Goal: Transaction & Acquisition: Purchase product/service

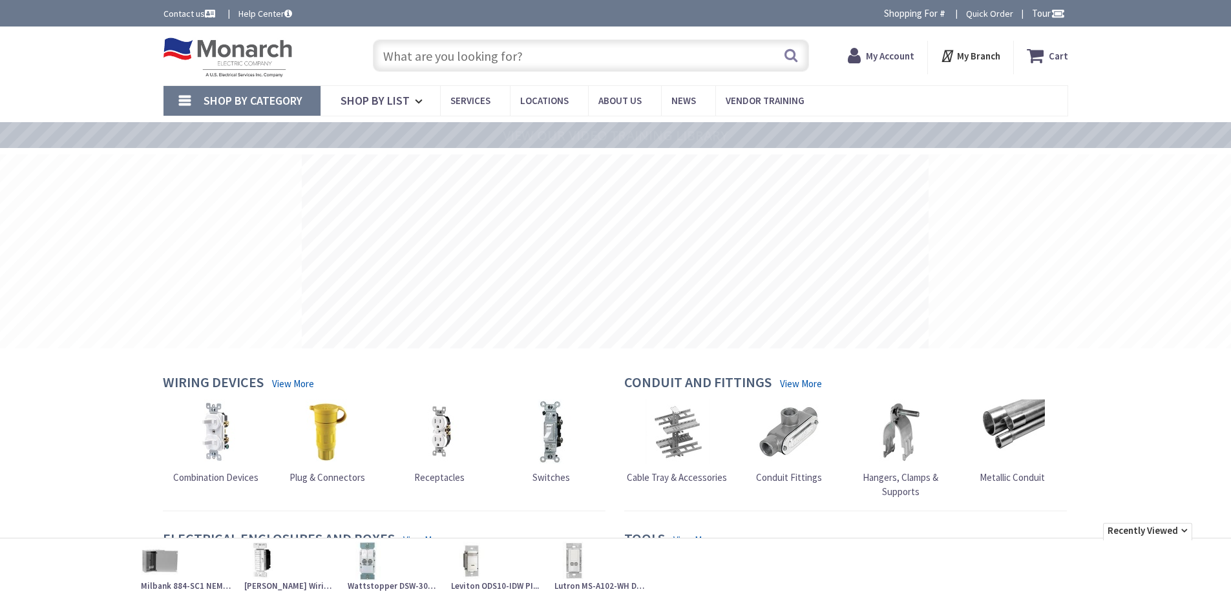
click at [519, 62] on input "text" at bounding box center [591, 55] width 436 height 32
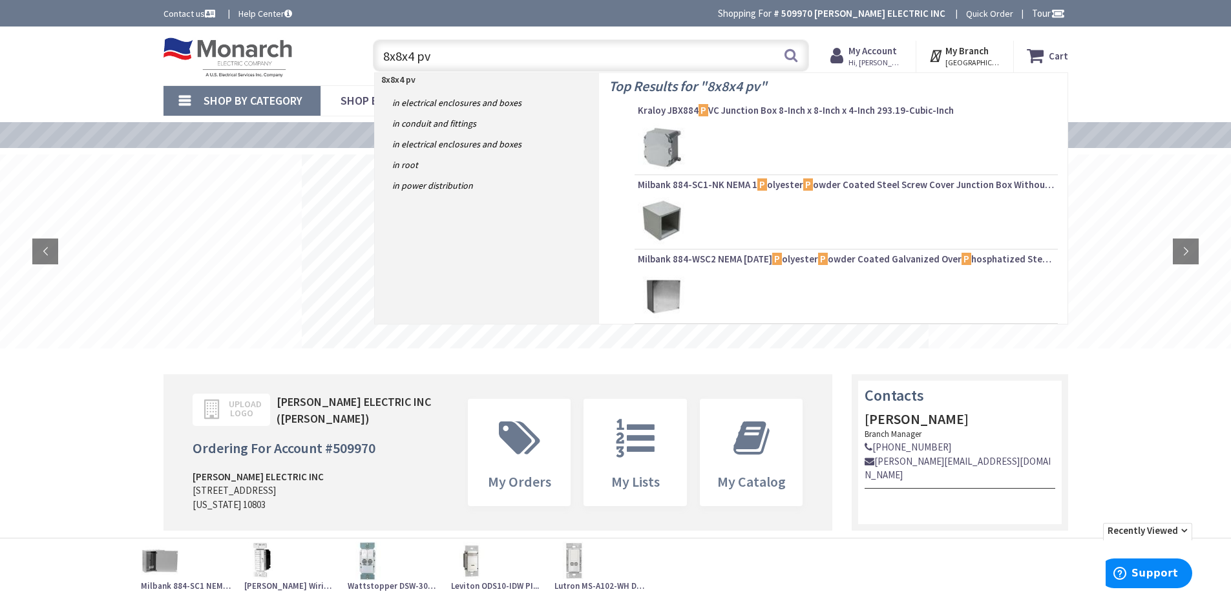
type input "8x8x4 pvc"
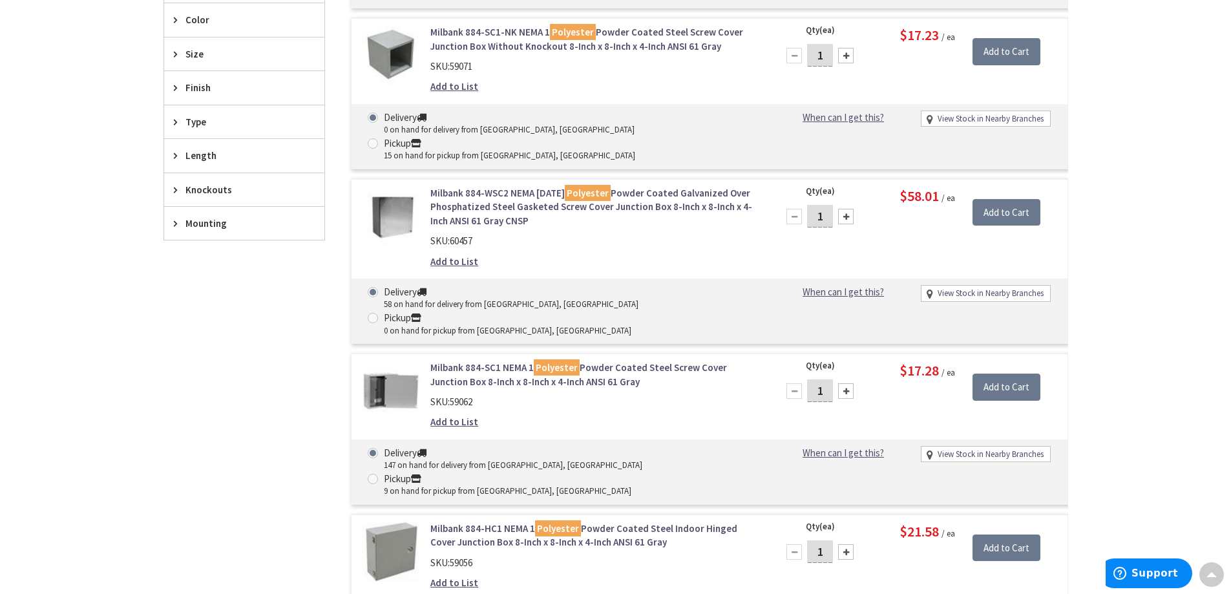
scroll to position [519, 0]
click at [490, 361] on link "Milbank 884-SC1 NEMA 1 Polyester Powder Coated Steel Screw Cover Junction Box 8…" at bounding box center [594, 375] width 329 height 28
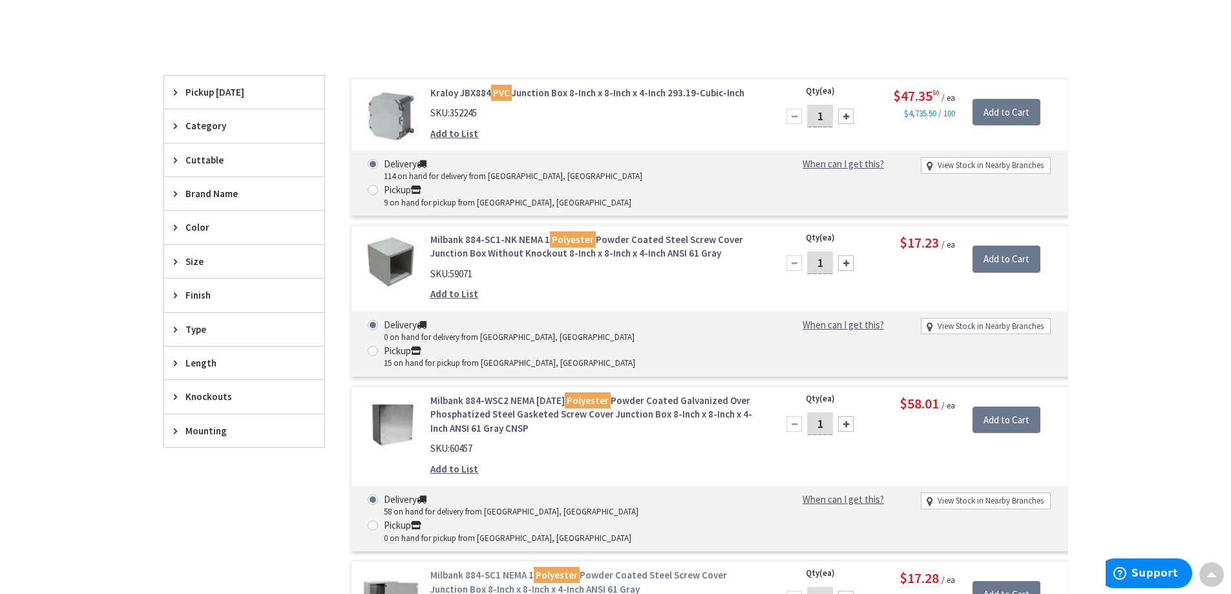
scroll to position [260, 0]
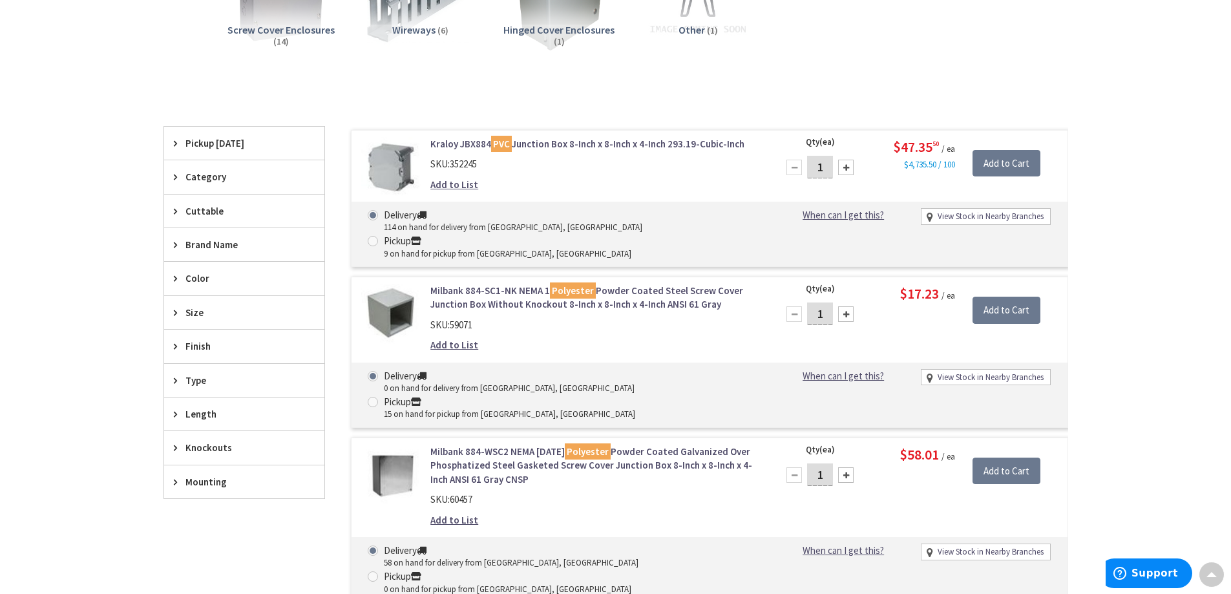
click at [644, 138] on link "Kraloy JBX884 PVC Junction Box 8-Inch x 8-Inch x 4-Inch 293.19-Cubic-Inch" at bounding box center [594, 144] width 329 height 14
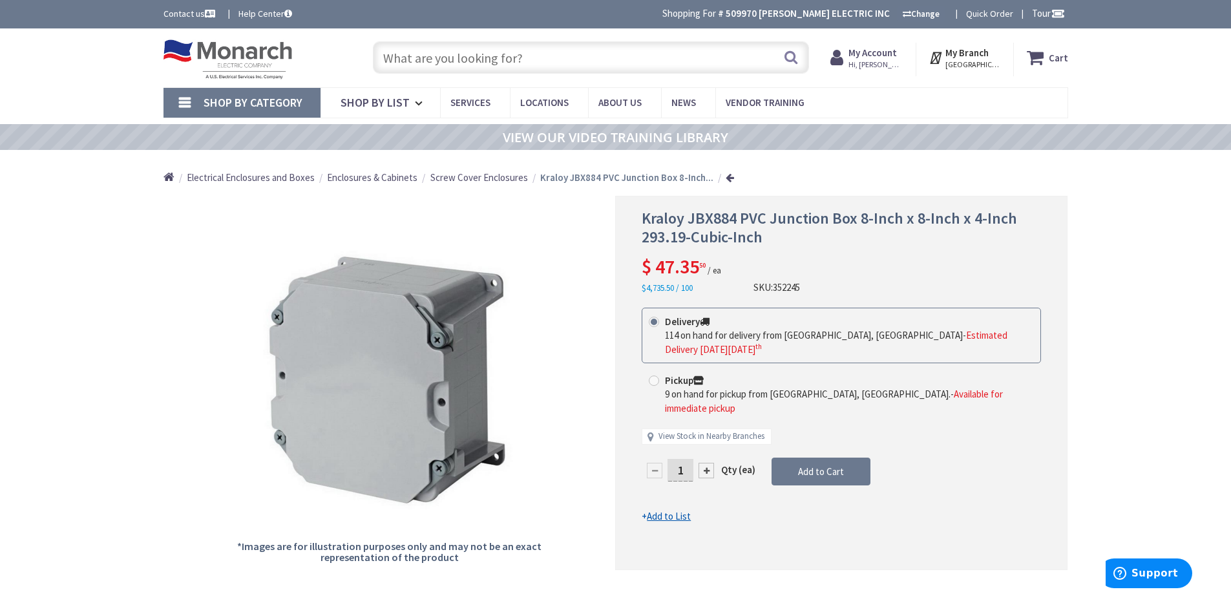
drag, startPoint x: 690, startPoint y: 456, endPoint x: 660, endPoint y: 466, distance: 31.3
click at [660, 466] on div "1" at bounding box center [681, 470] width 78 height 26
type input "4"
click at [806, 457] on form "This product is Discontinued Delivery 114 on hand for delivery from Cranbury, N…" at bounding box center [841, 416] width 399 height 216
click at [813, 465] on button "Add to Cart" at bounding box center [820, 471] width 99 height 28
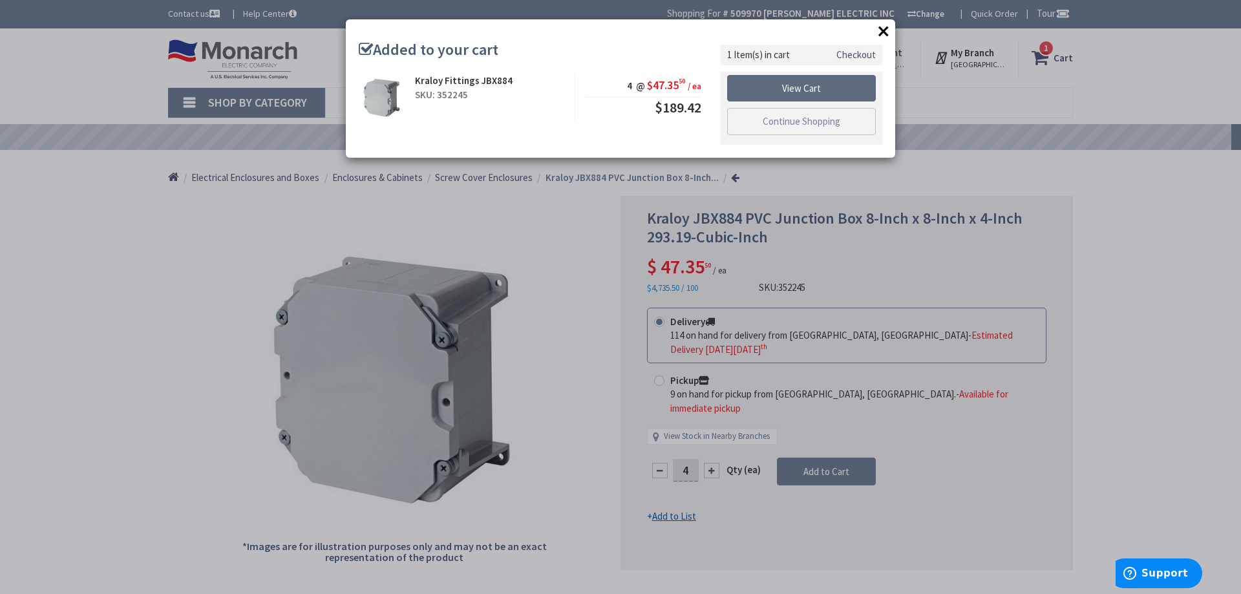
click at [813, 89] on link "View Cart" at bounding box center [801, 88] width 149 height 27
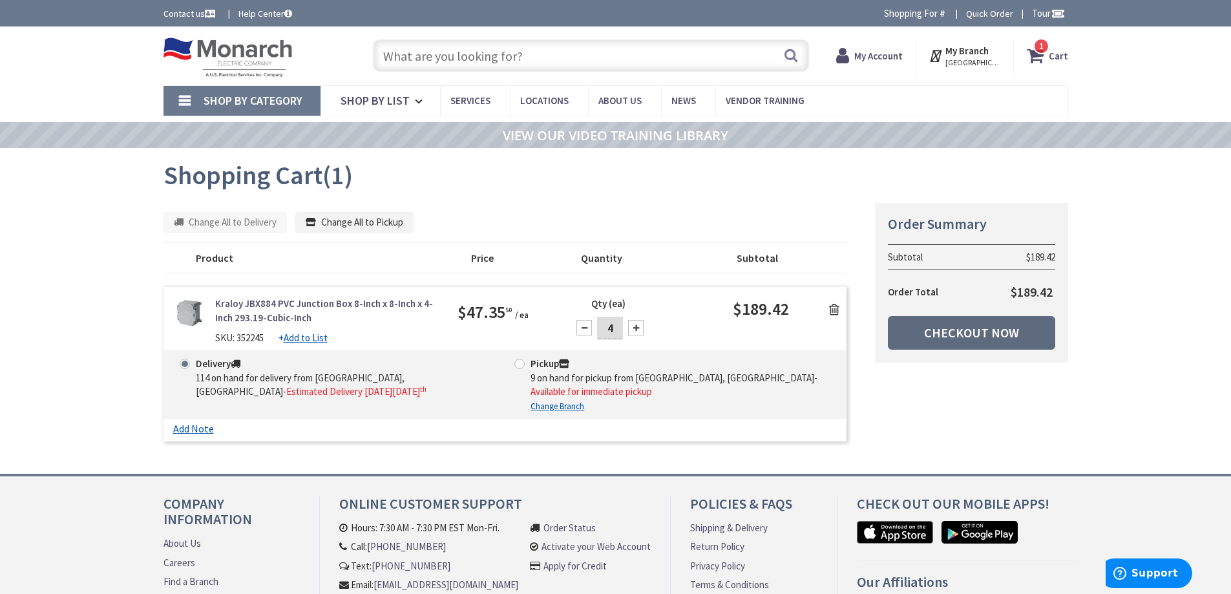
click at [985, 335] on link "Checkout Now" at bounding box center [971, 333] width 167 height 34
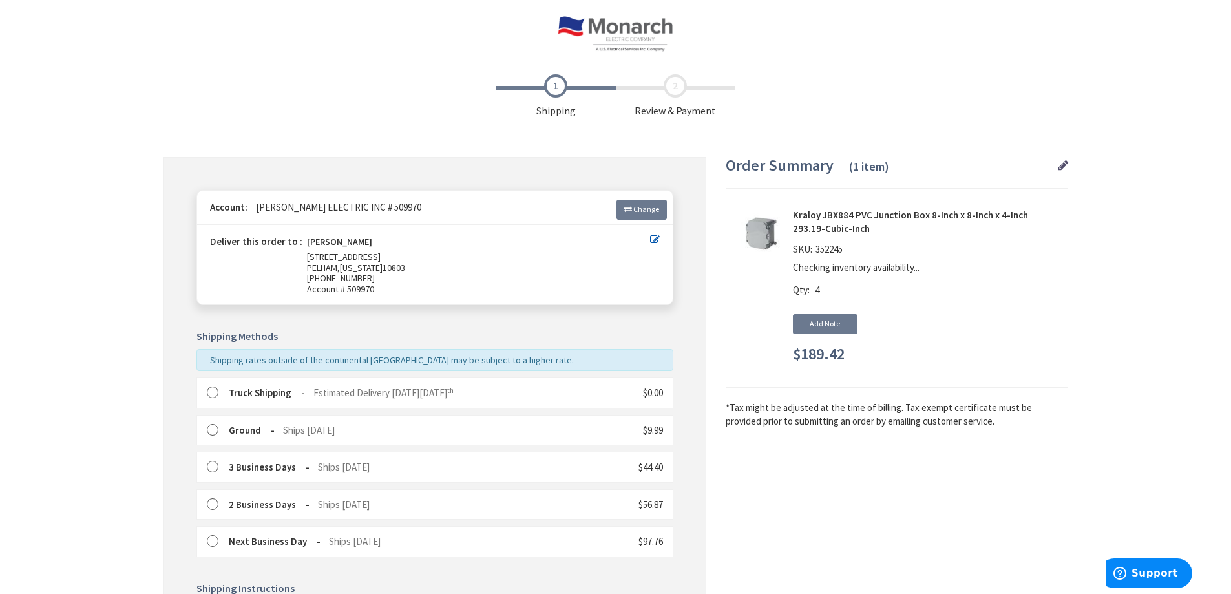
click at [213, 390] on label at bounding box center [217, 392] width 20 height 13
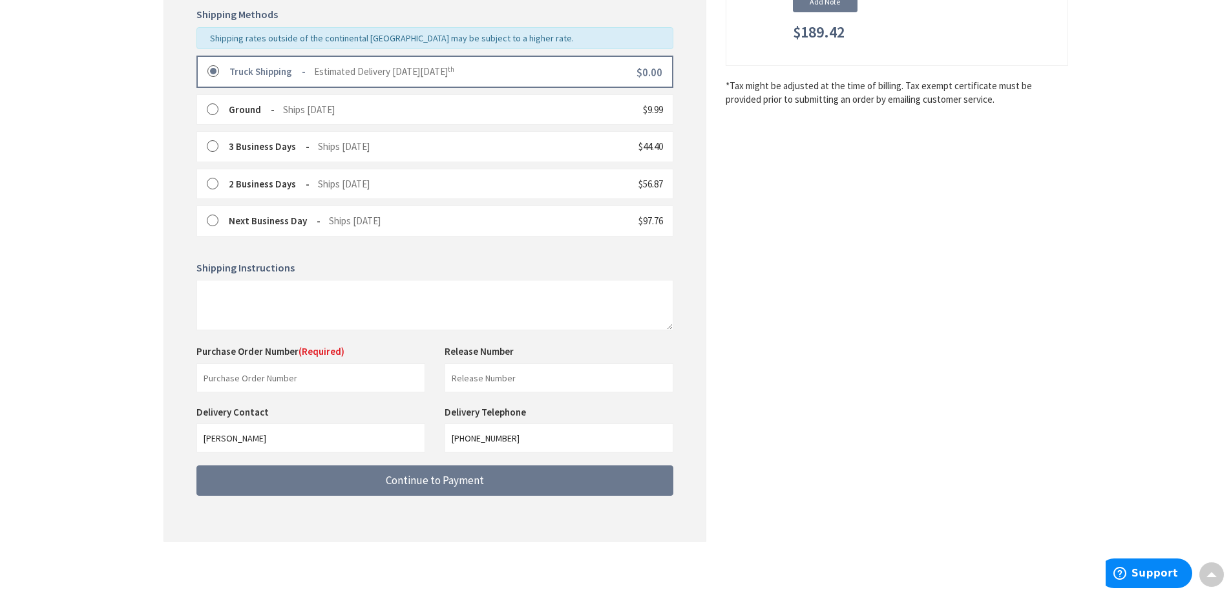
scroll to position [324, 0]
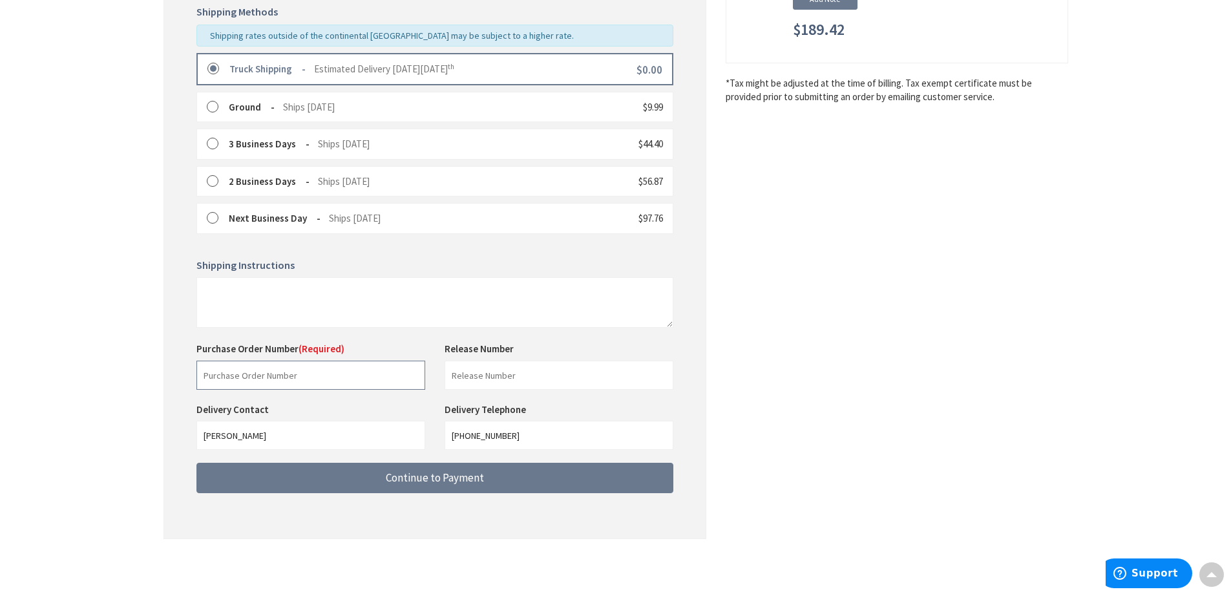
click at [313, 377] on input "text" at bounding box center [310, 375] width 229 height 29
type input "88155"
click at [489, 371] on input "text" at bounding box center [559, 375] width 229 height 29
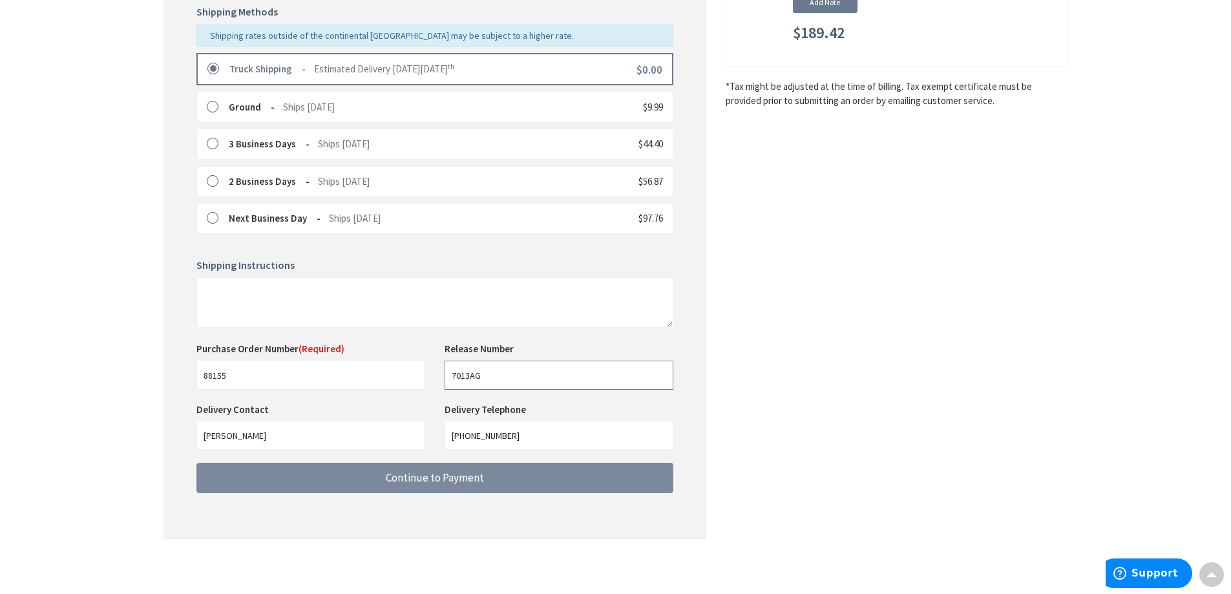
type input "7013AG"
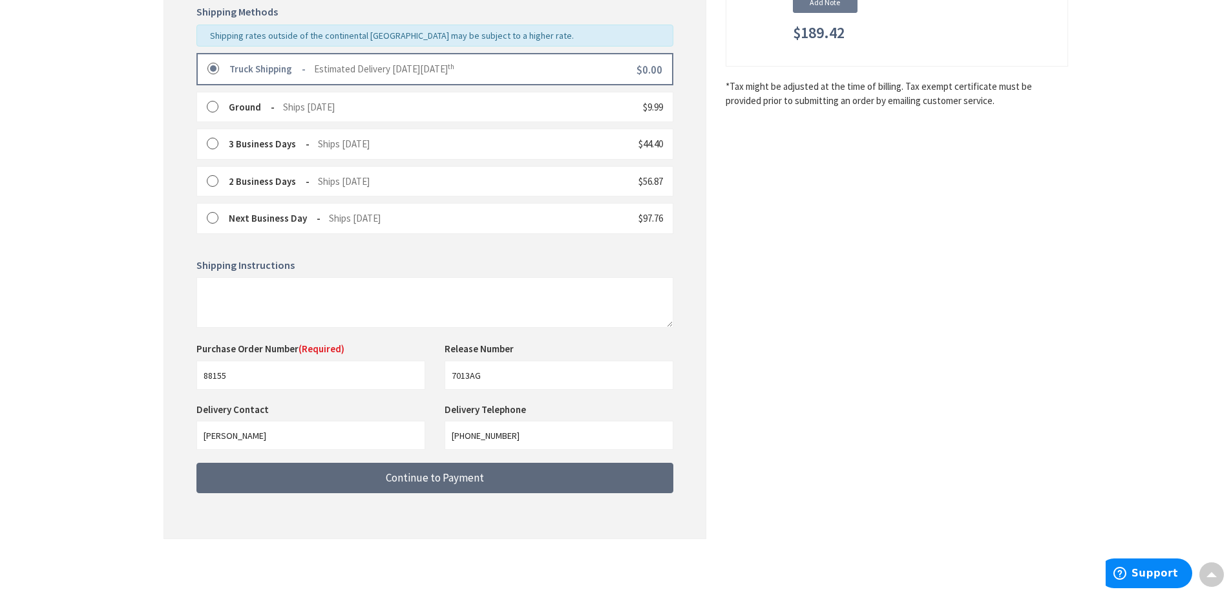
click at [439, 486] on button "Continue to Payment" at bounding box center [434, 478] width 477 height 30
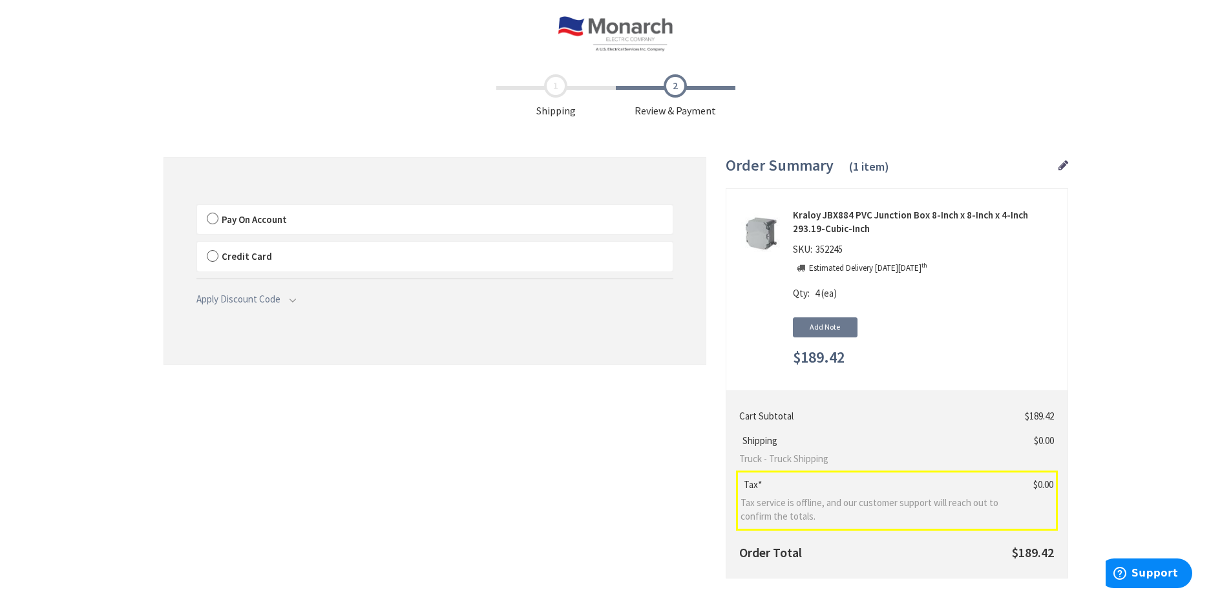
click at [212, 218] on label "Pay On Account" at bounding box center [435, 220] width 476 height 30
click at [218, 218] on label "Pay On Account" at bounding box center [435, 220] width 476 height 30
click at [197, 207] on input "Pay On Account" at bounding box center [197, 207] width 0 height 0
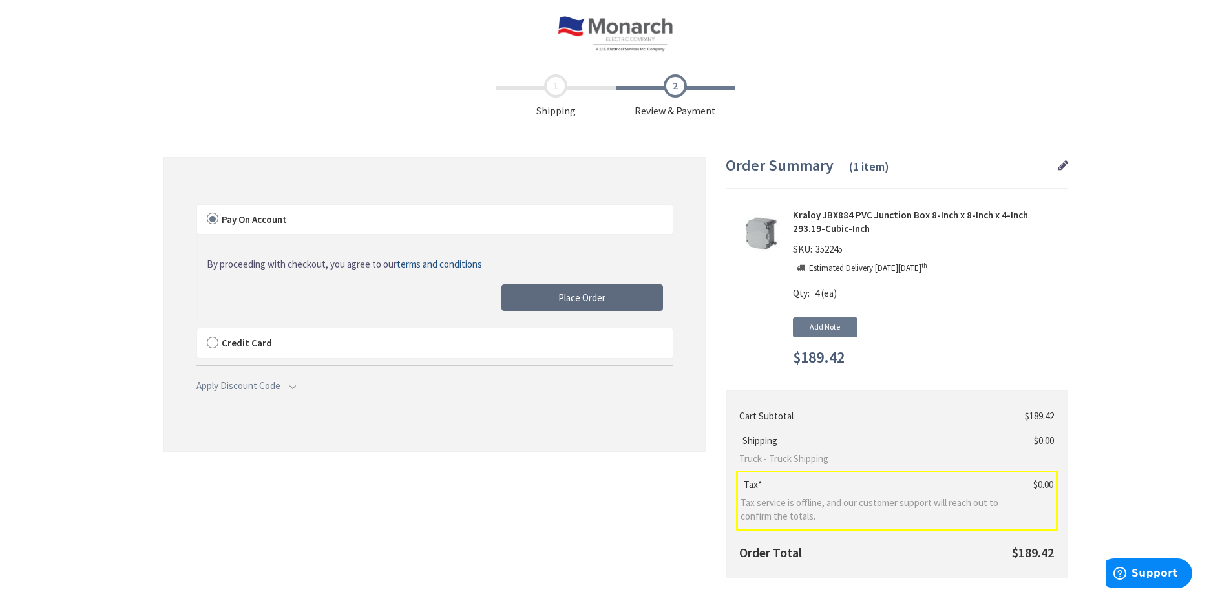
click at [572, 295] on span "Place Order" at bounding box center [581, 297] width 47 height 12
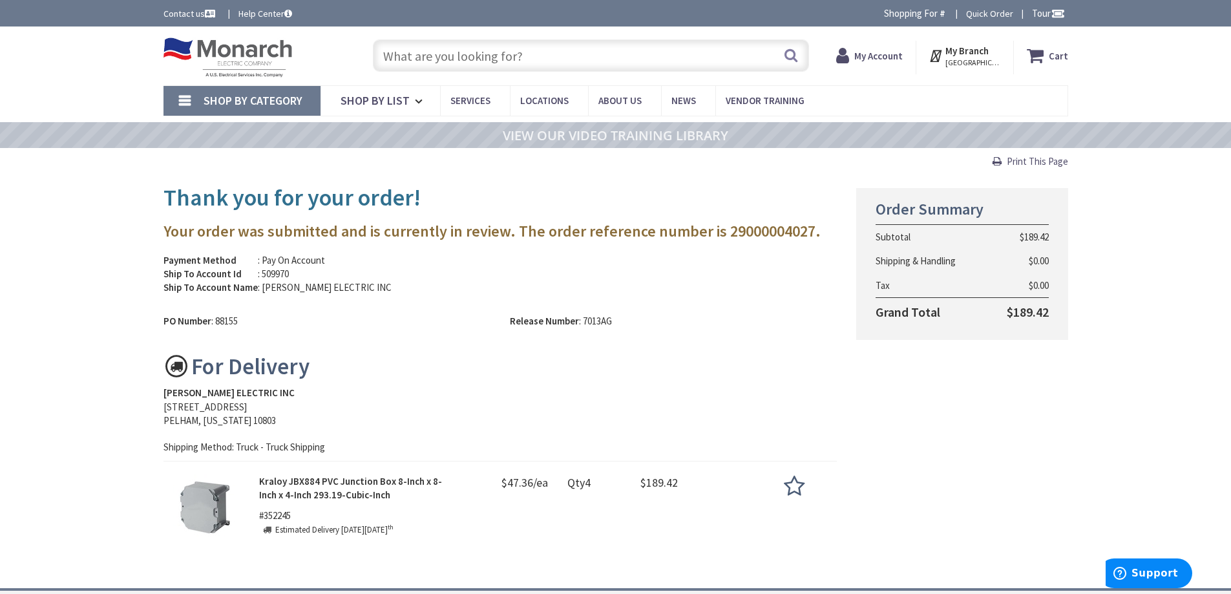
click at [1034, 162] on span "Print This Page" at bounding box center [1037, 161] width 61 height 12
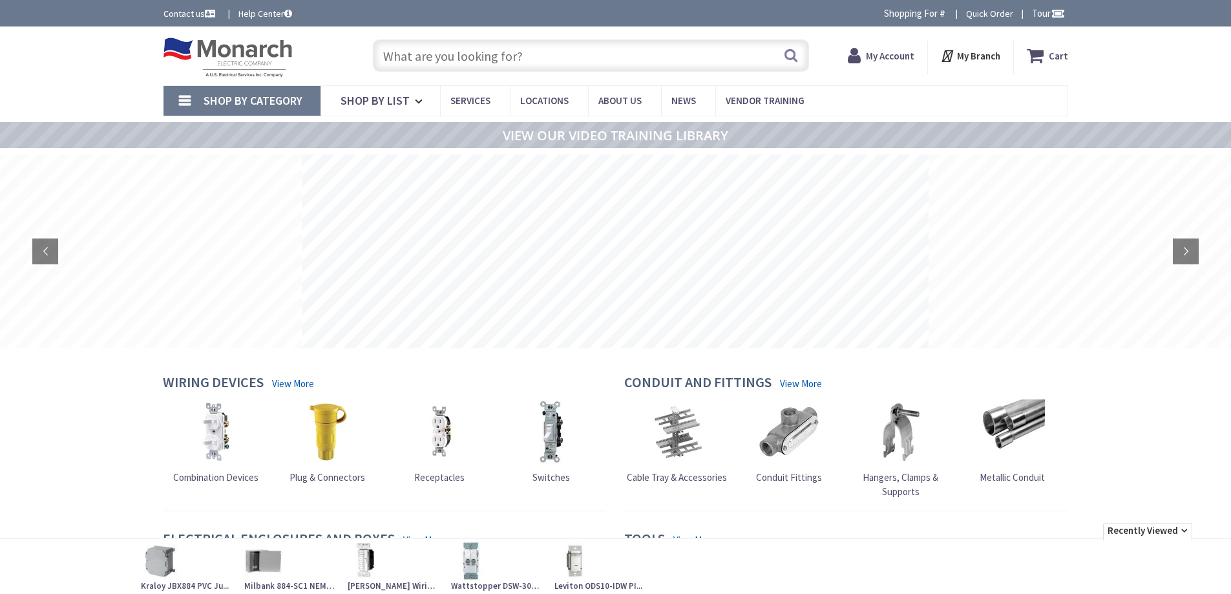
click at [472, 64] on input "text" at bounding box center [591, 55] width 436 height 32
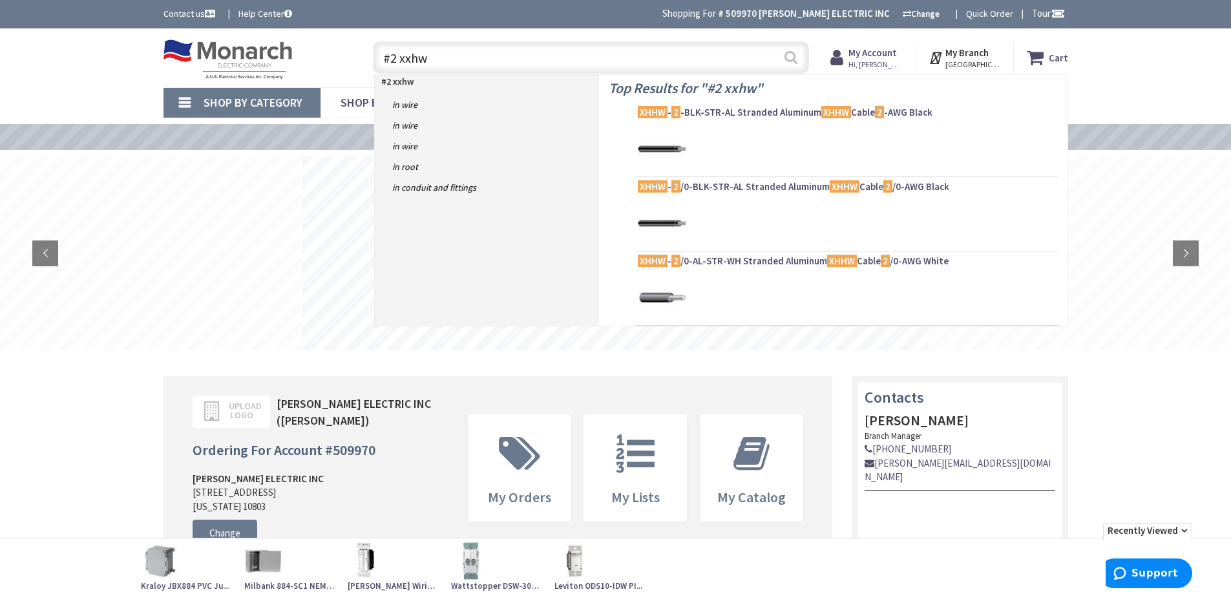
type input "#2 xxhw"
click at [790, 60] on button "Search" at bounding box center [790, 57] width 17 height 29
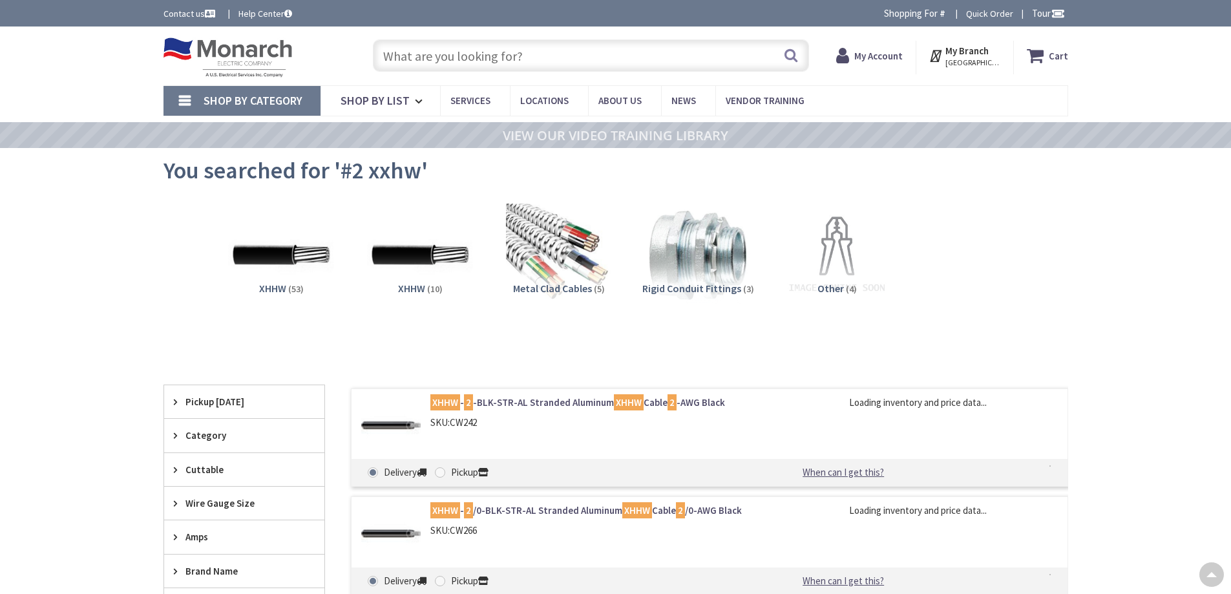
click at [563, 395] on link "XHHW - 2 -BLK-STR-AL Stranded Aluminum XHHW Cable 2 -AWG Black" at bounding box center [594, 402] width 329 height 14
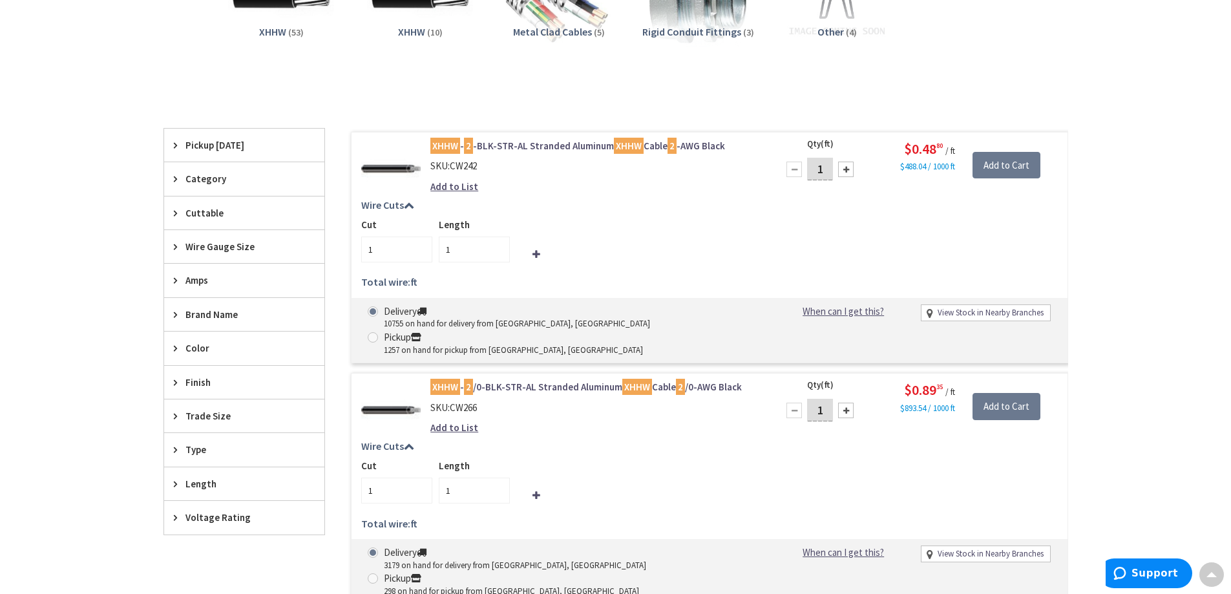
scroll to position [260, 0]
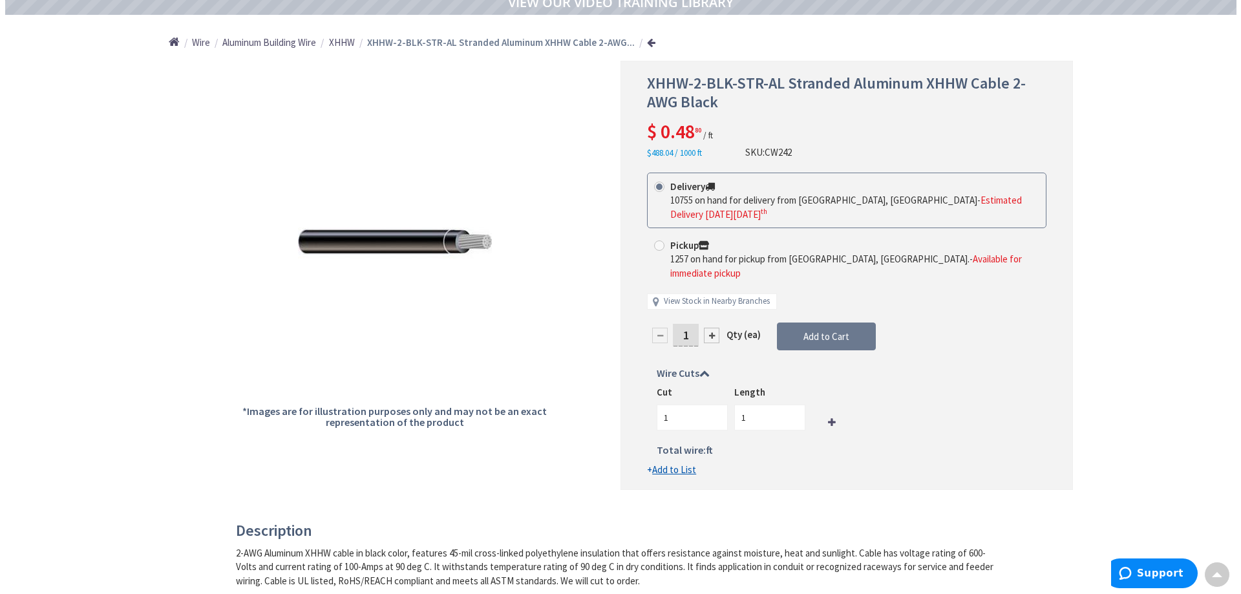
scroll to position [67, 0]
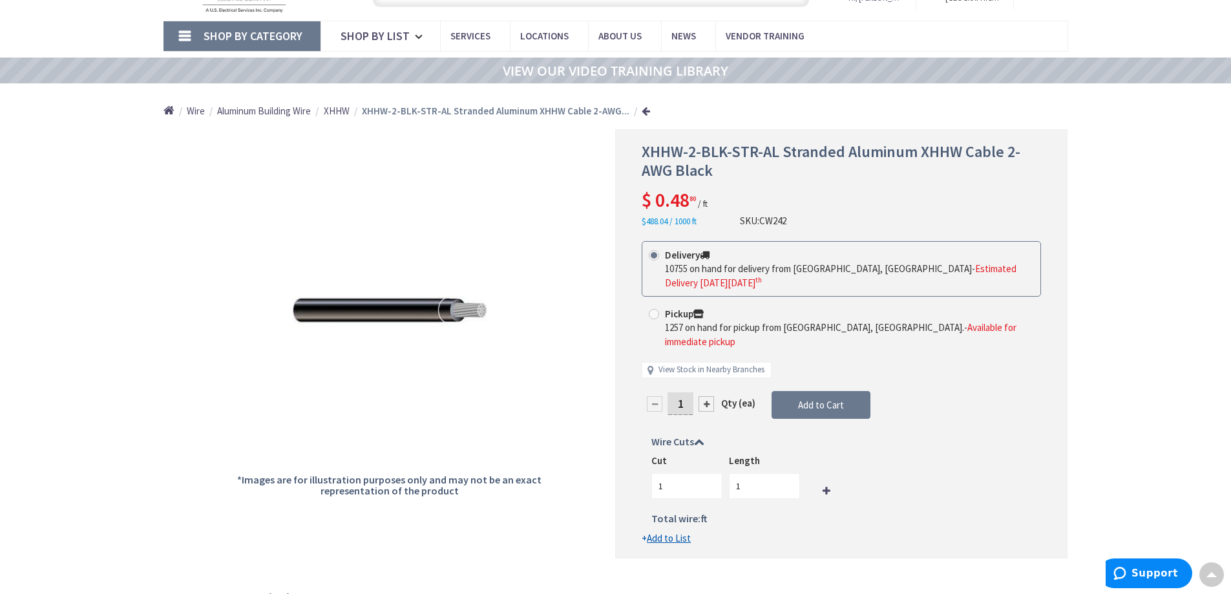
drag, startPoint x: 686, startPoint y: 390, endPoint x: 670, endPoint y: 395, distance: 16.6
click at [670, 395] on input "1" at bounding box center [680, 403] width 26 height 23
type input "100"
click at [750, 474] on form "This product is Discontinued Delivery 10755 on hand for delivery from Cranbury,…" at bounding box center [841, 393] width 399 height 304
type input "100"
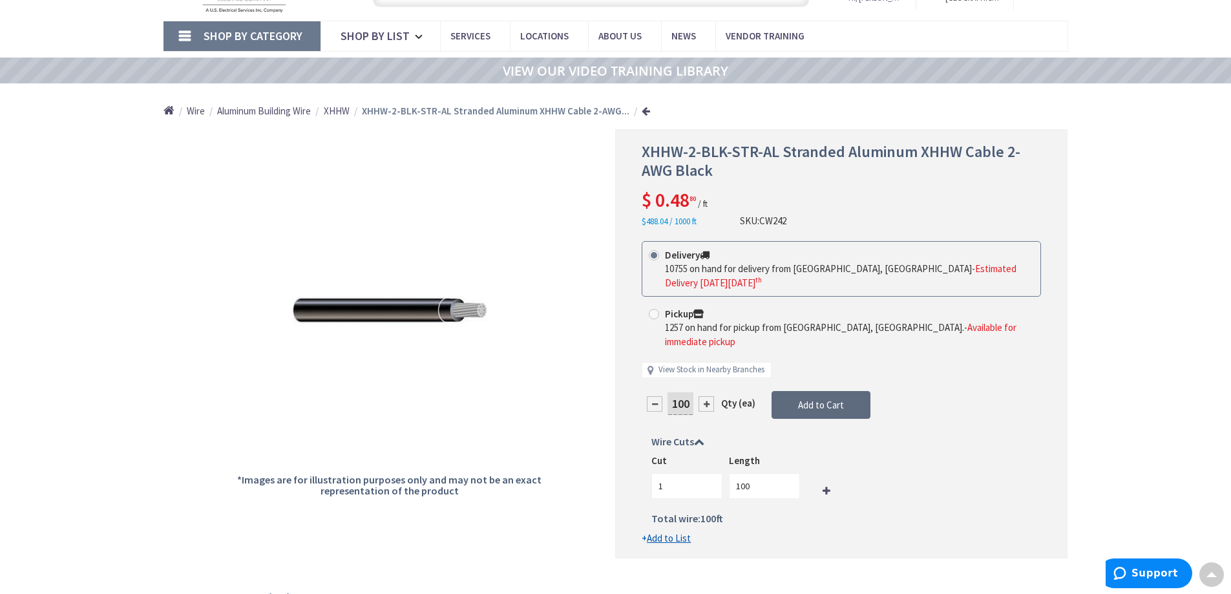
click at [816, 399] on span "Add to Cart" at bounding box center [821, 405] width 46 height 12
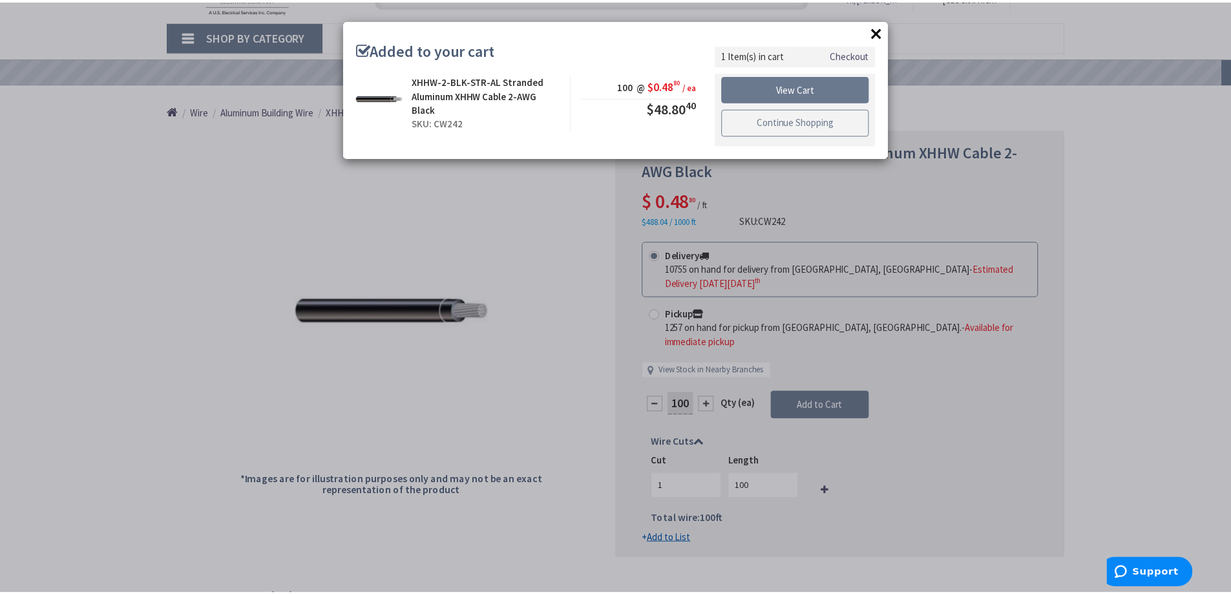
scroll to position [0, 0]
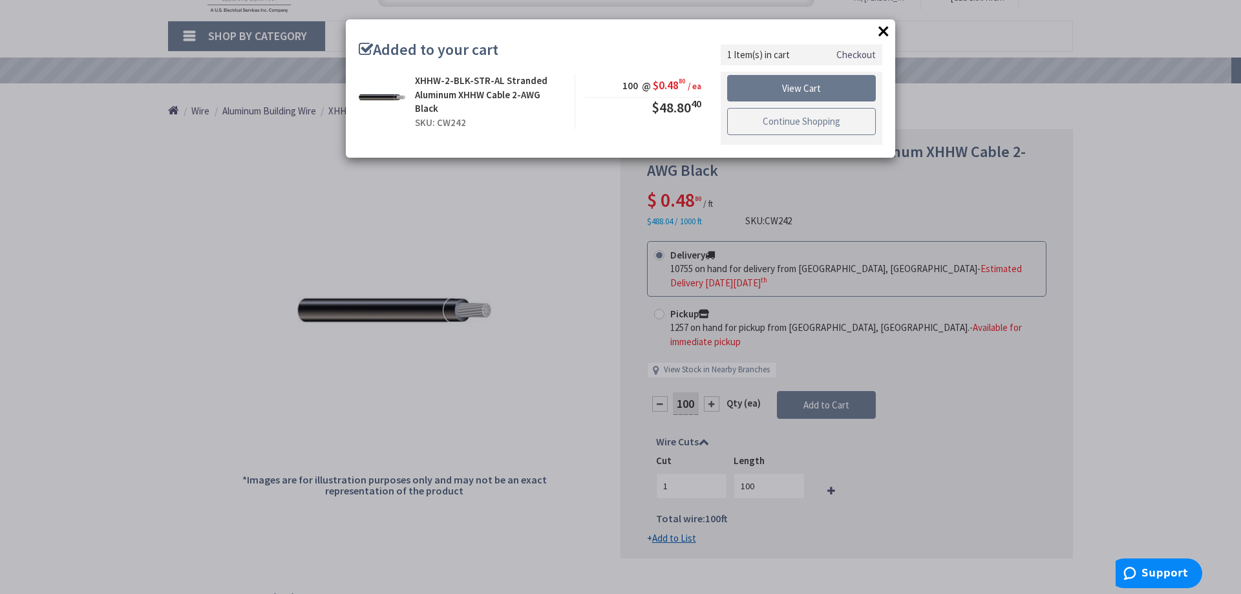
click at [784, 112] on link "Continue Shopping" at bounding box center [801, 121] width 149 height 27
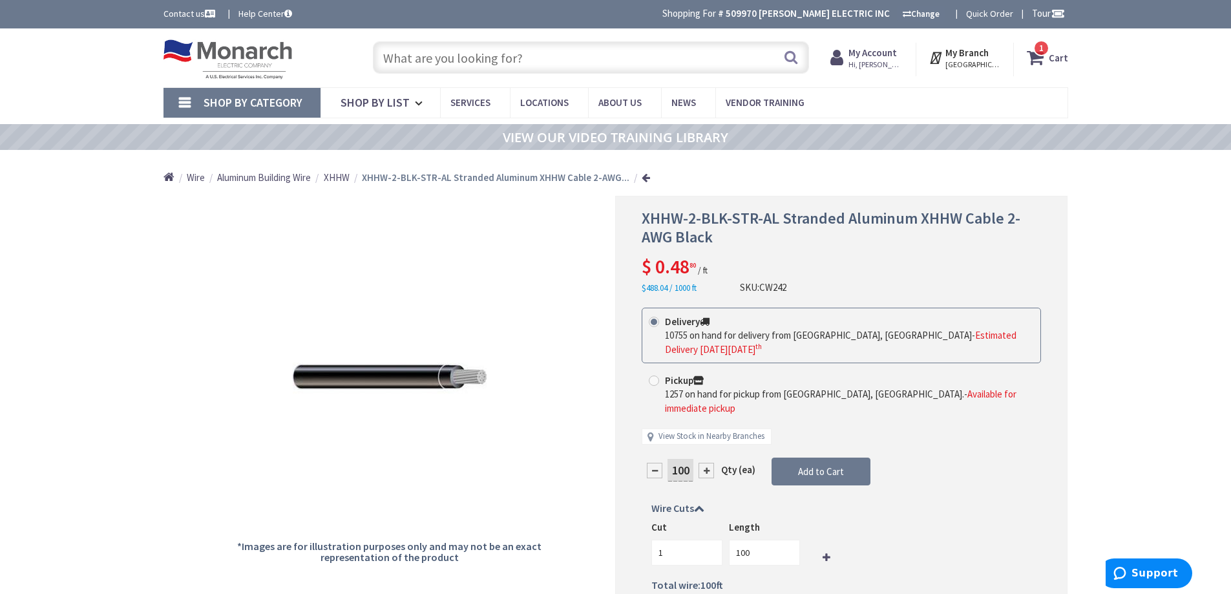
click at [547, 61] on input "text" at bounding box center [591, 57] width 436 height 32
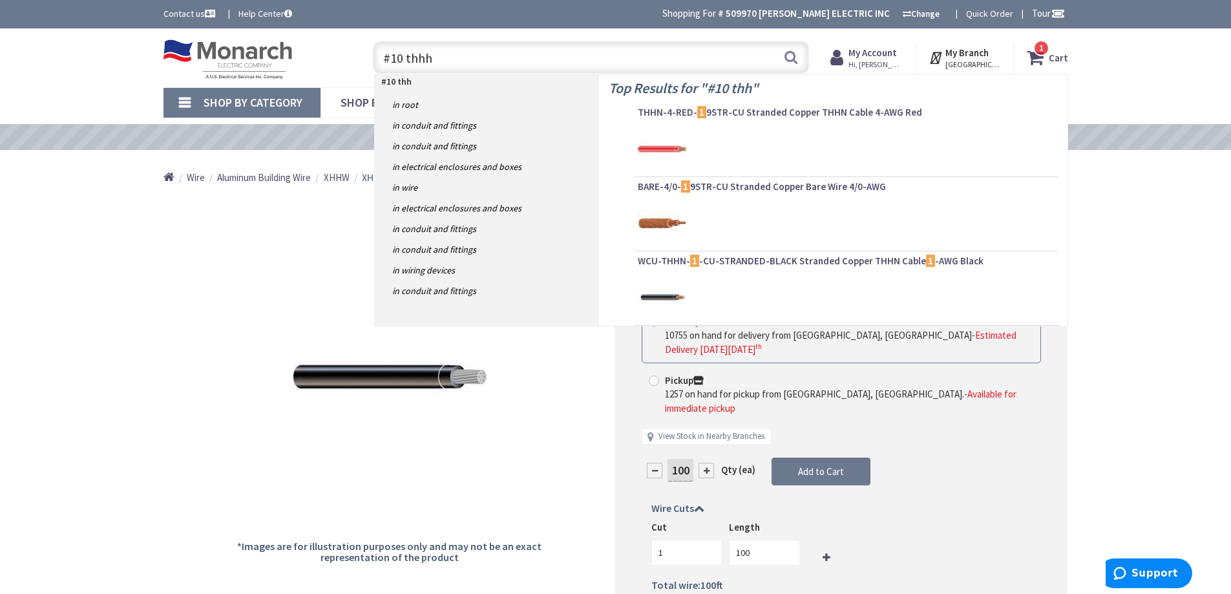
type input "#10 thhhn"
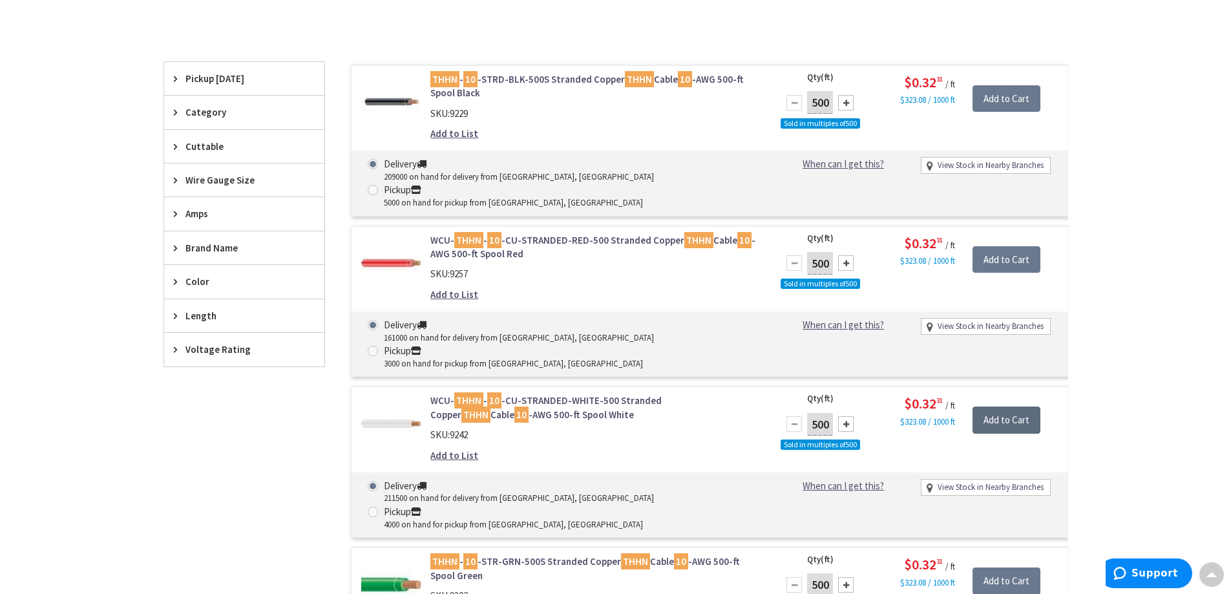
click at [1009, 406] on input "Add to Cart" at bounding box center [1006, 419] width 68 height 27
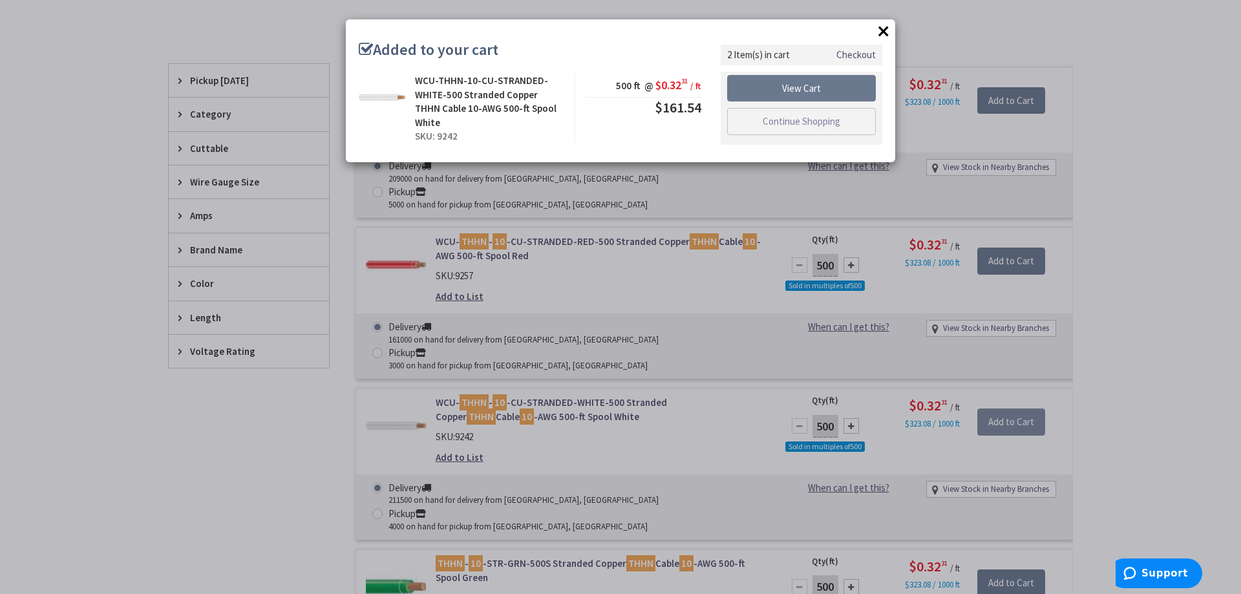
scroll to position [325, 0]
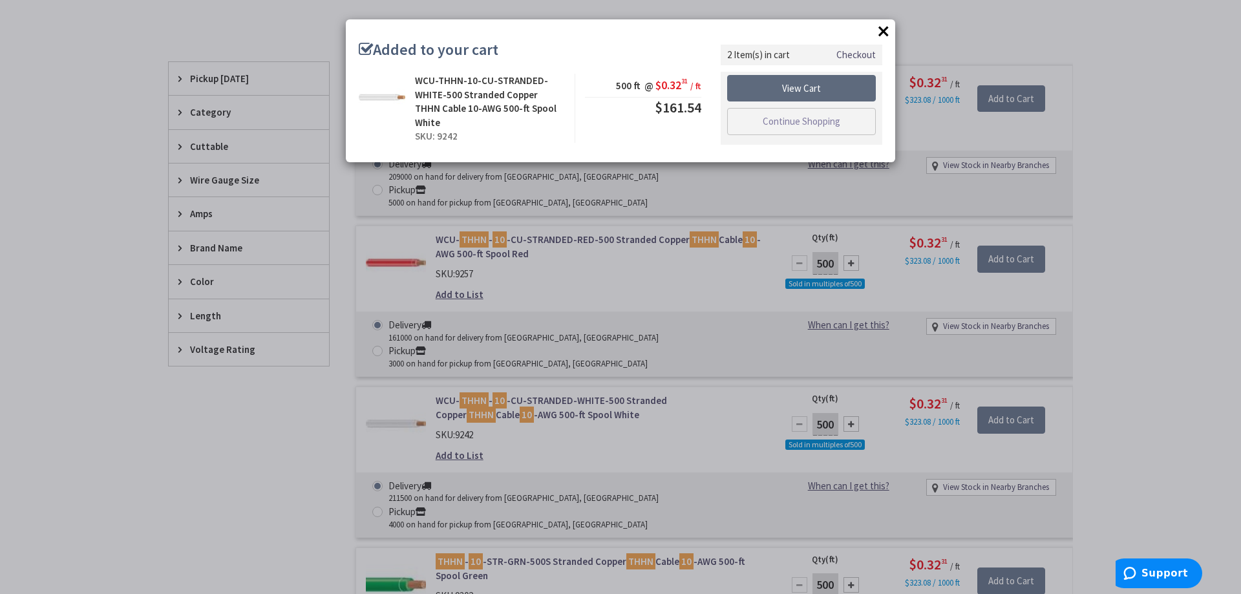
click at [777, 93] on link "View Cart" at bounding box center [801, 88] width 149 height 27
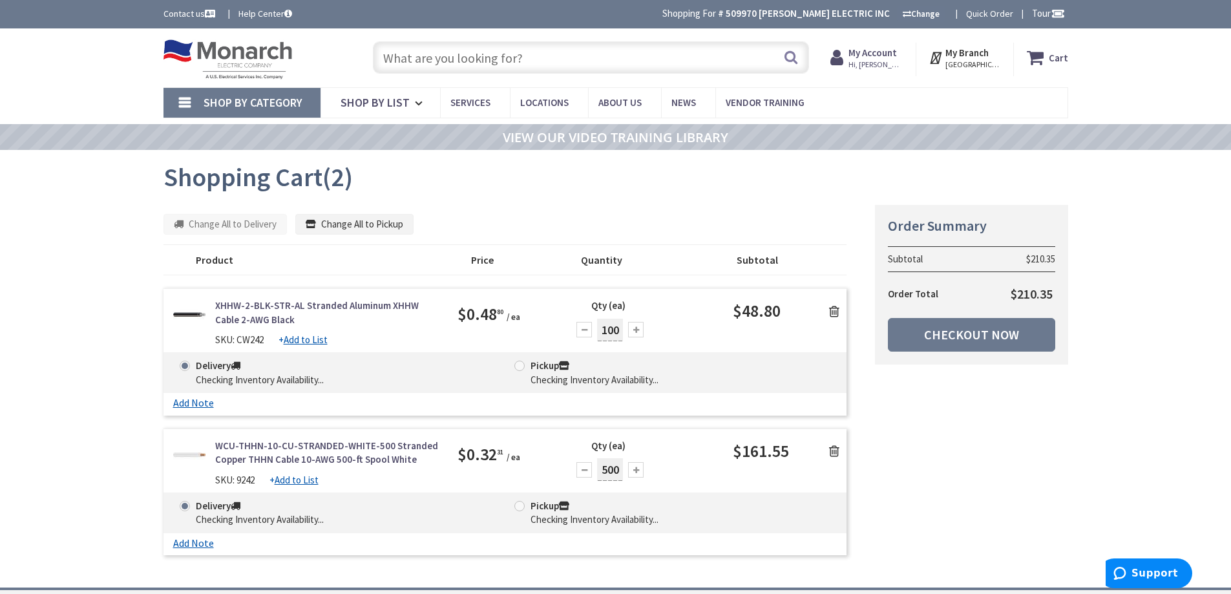
click at [477, 50] on input "text" at bounding box center [591, 57] width 436 height 32
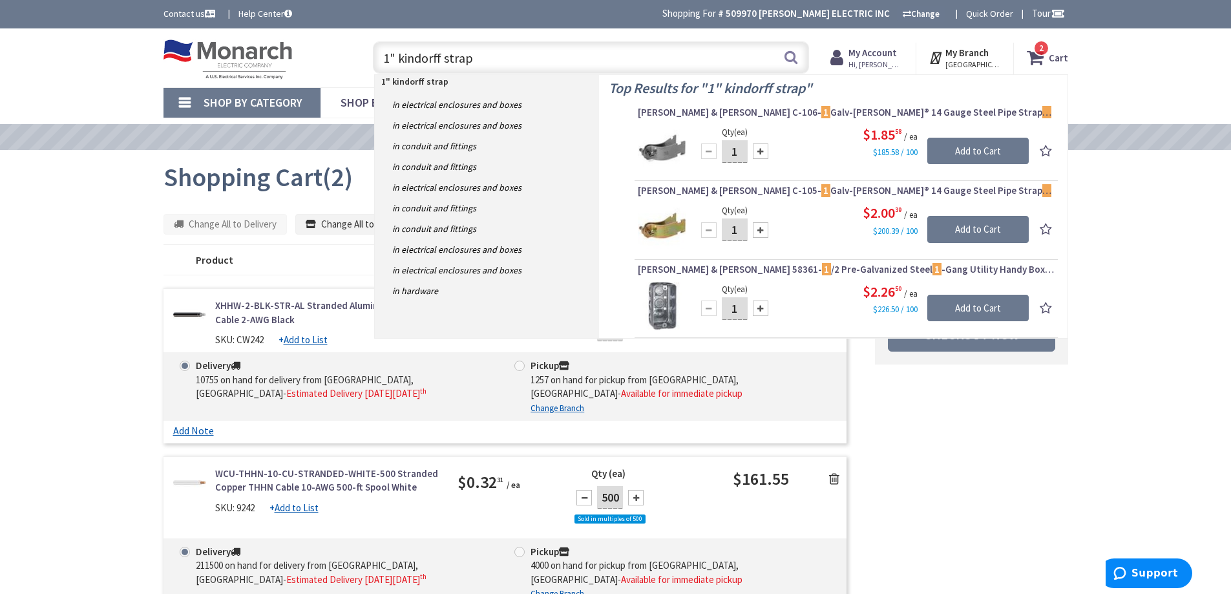
type input "1" kindorff straps"
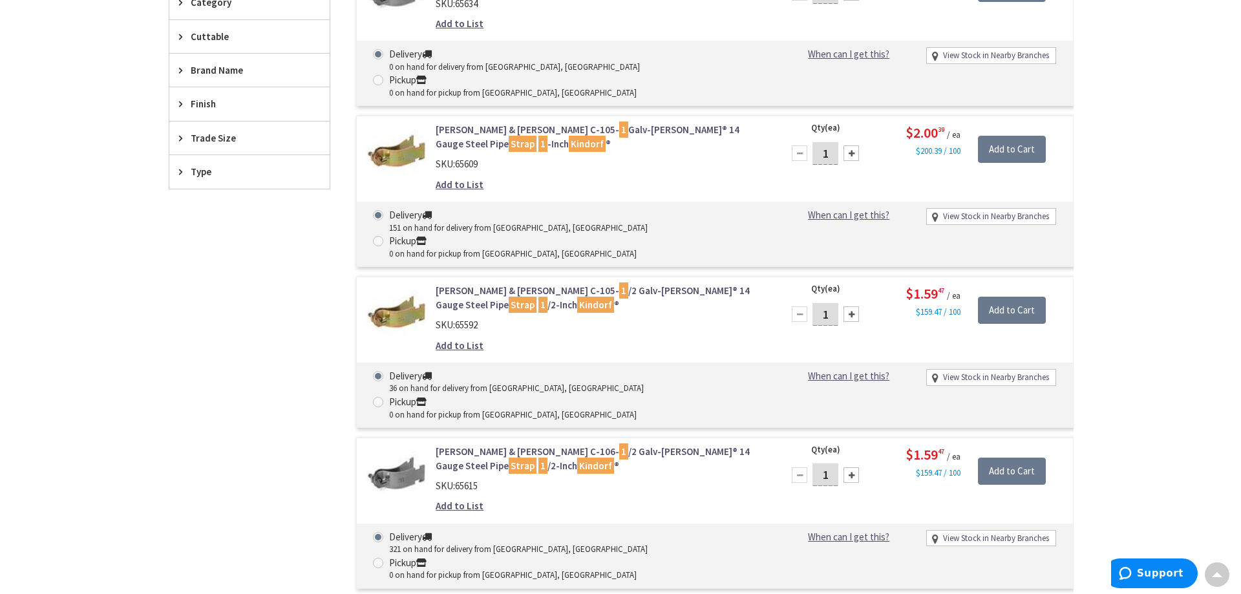
scroll to position [260, 0]
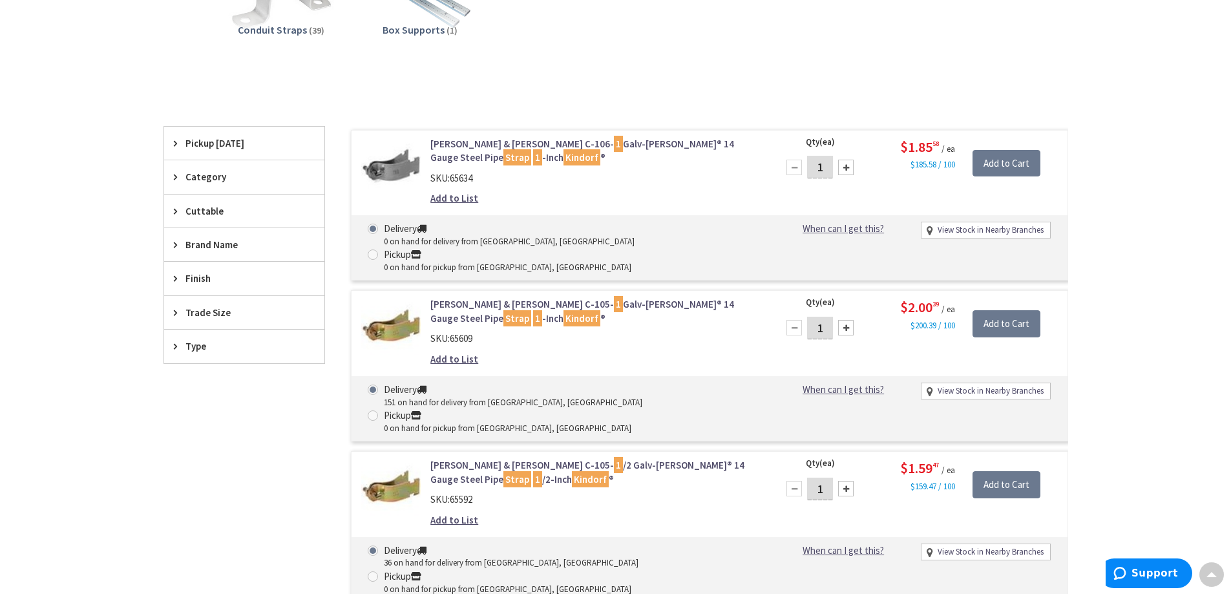
click at [828, 163] on input "1" at bounding box center [820, 167] width 26 height 23
drag, startPoint x: 822, startPoint y: 304, endPoint x: 812, endPoint y: 314, distance: 14.6
click at [813, 317] on input "1" at bounding box center [820, 328] width 26 height 23
type input "24"
click at [1016, 310] on input "Add to Cart" at bounding box center [1006, 323] width 68 height 27
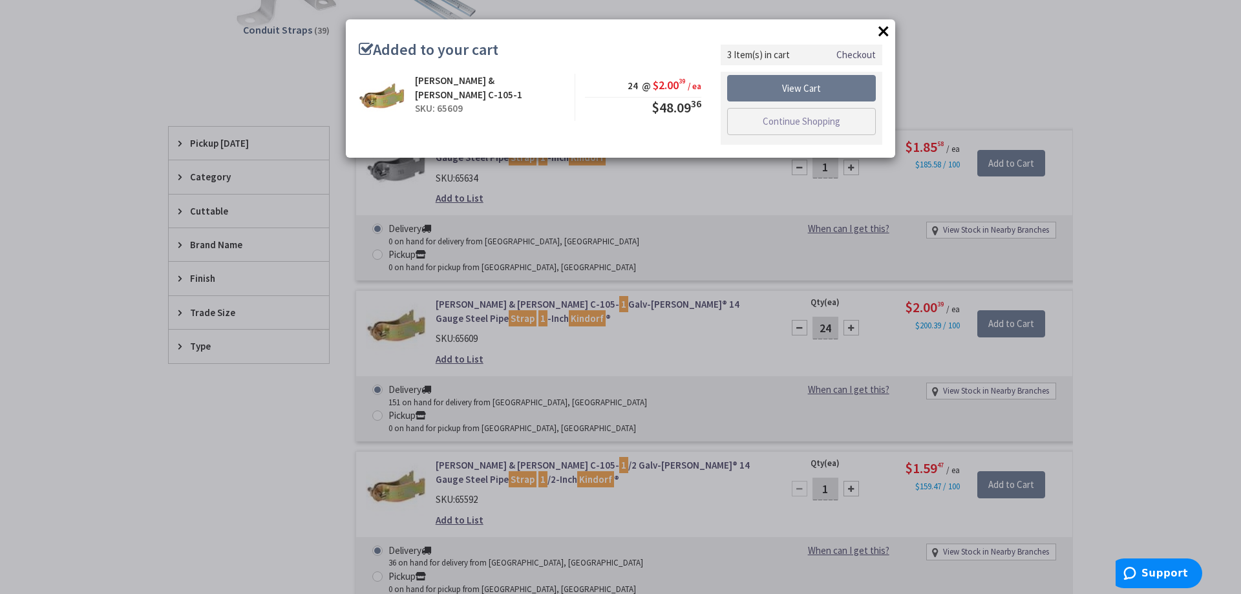
click at [753, 274] on div "× Added to your cart Thomas & Betts C-105-1 SKU: 65609 24 @ $2.00 39 / ea $48.0…" at bounding box center [620, 297] width 1241 height 594
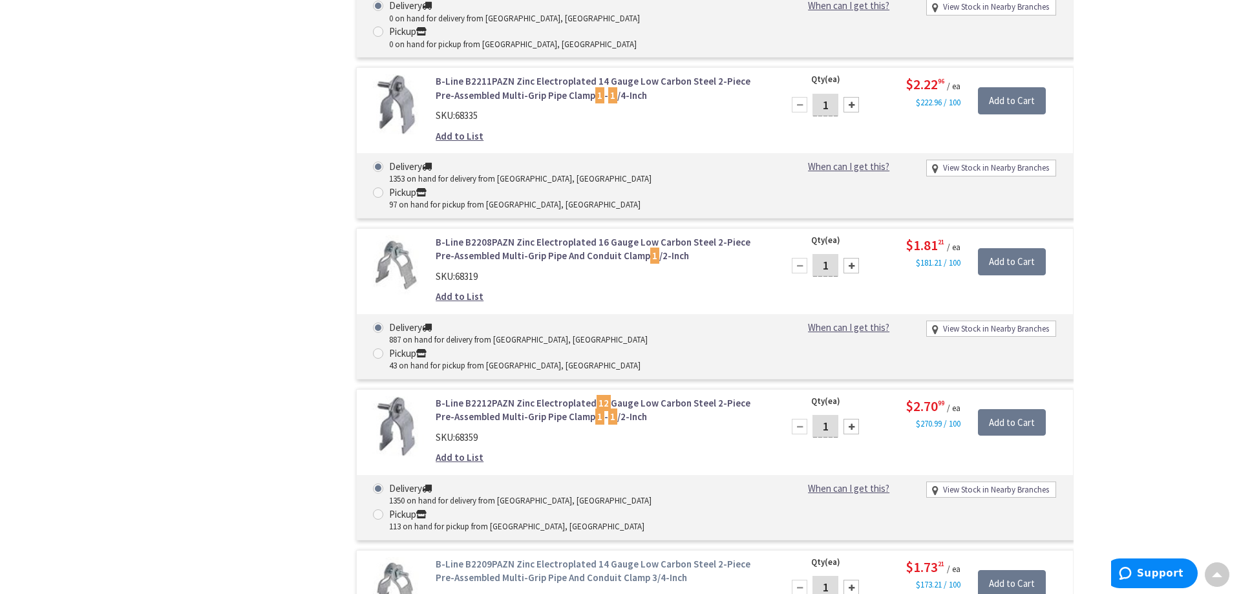
scroll to position [2263, 0]
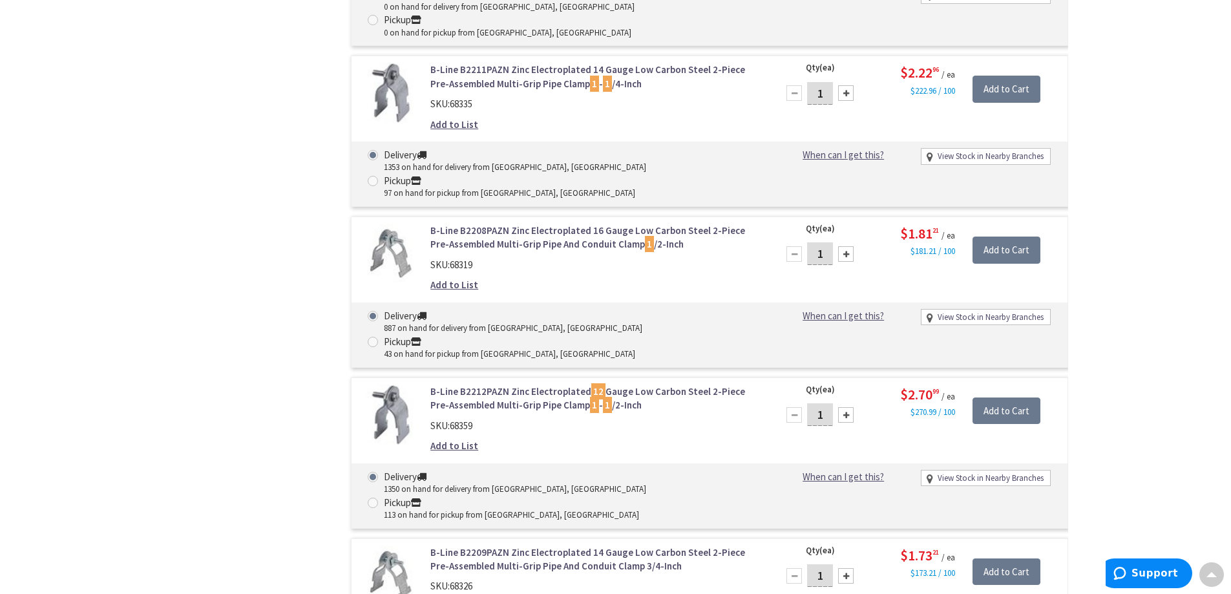
drag, startPoint x: 828, startPoint y: 320, endPoint x: 810, endPoint y: 324, distance: 18.4
type input "24"
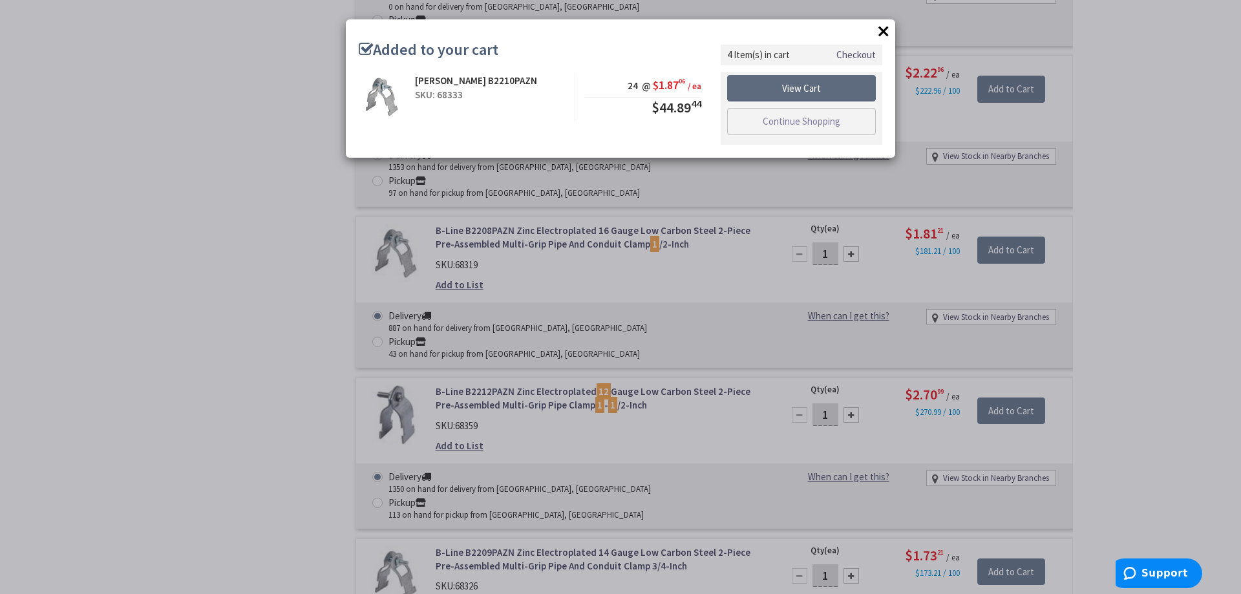
click at [806, 85] on link "View Cart" at bounding box center [801, 88] width 149 height 27
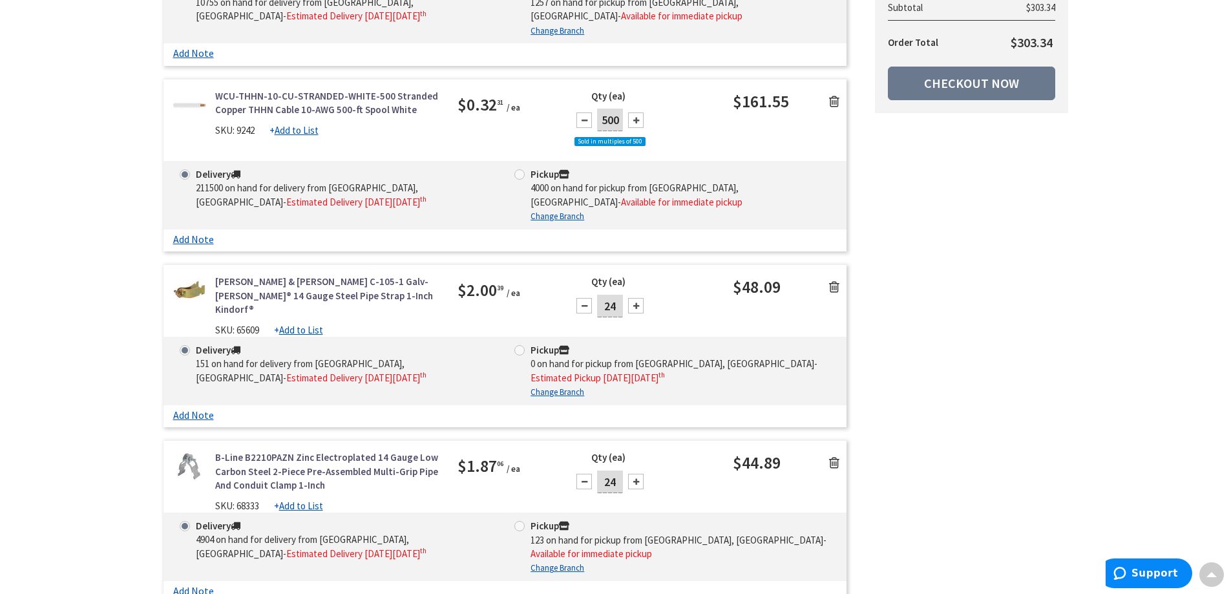
scroll to position [388, 0]
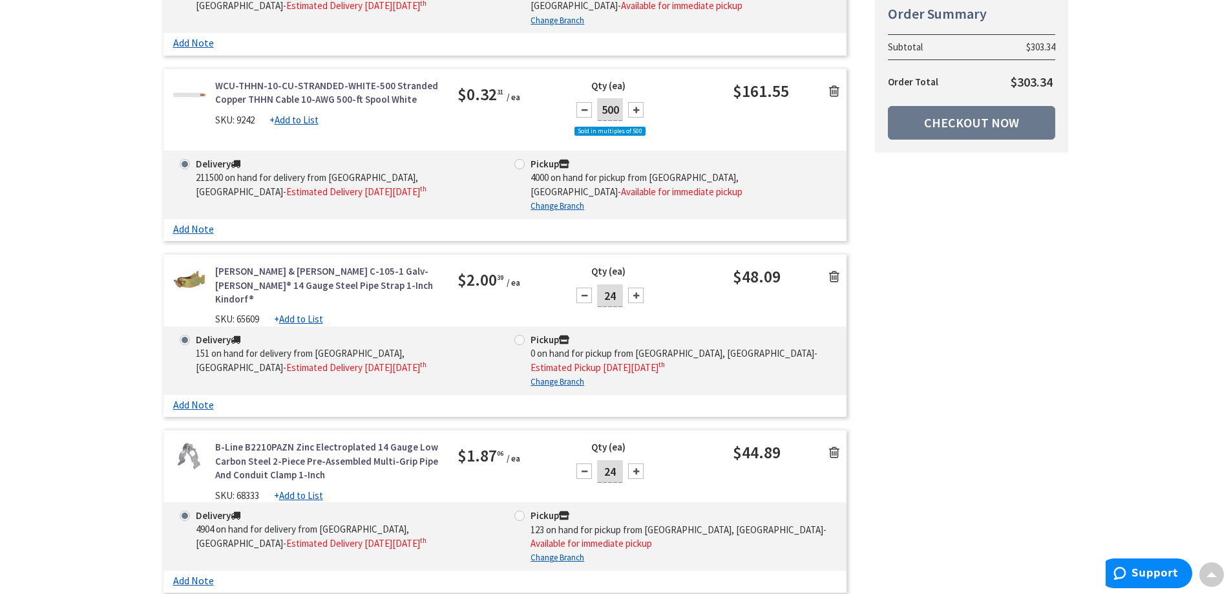
click at [835, 278] on icon at bounding box center [834, 276] width 10 height 13
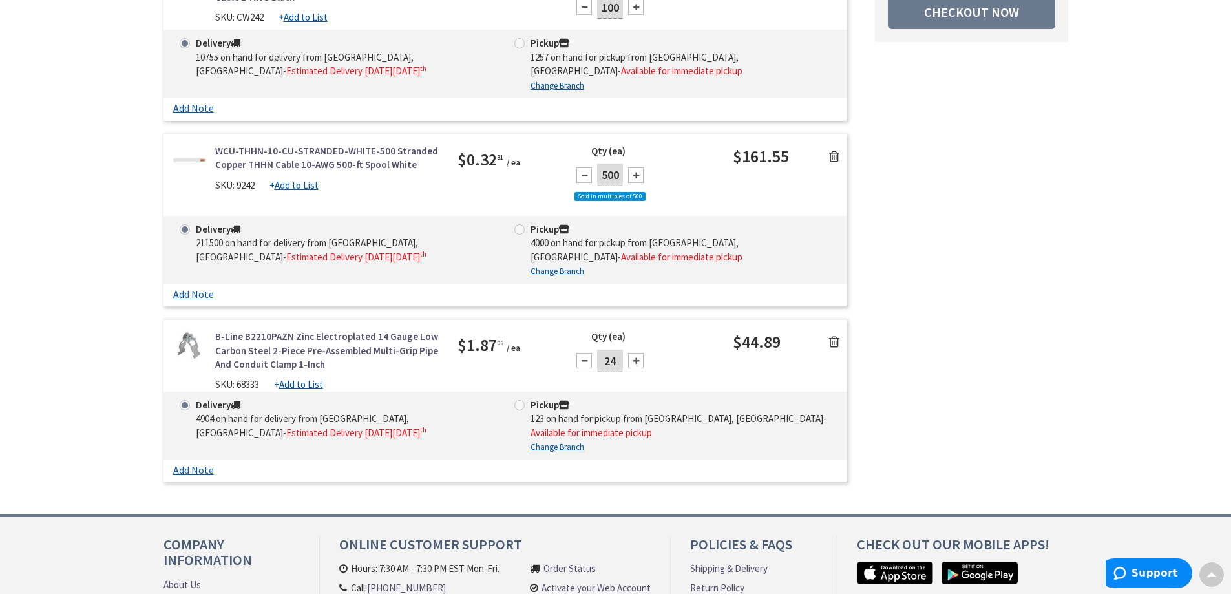
scroll to position [194, 0]
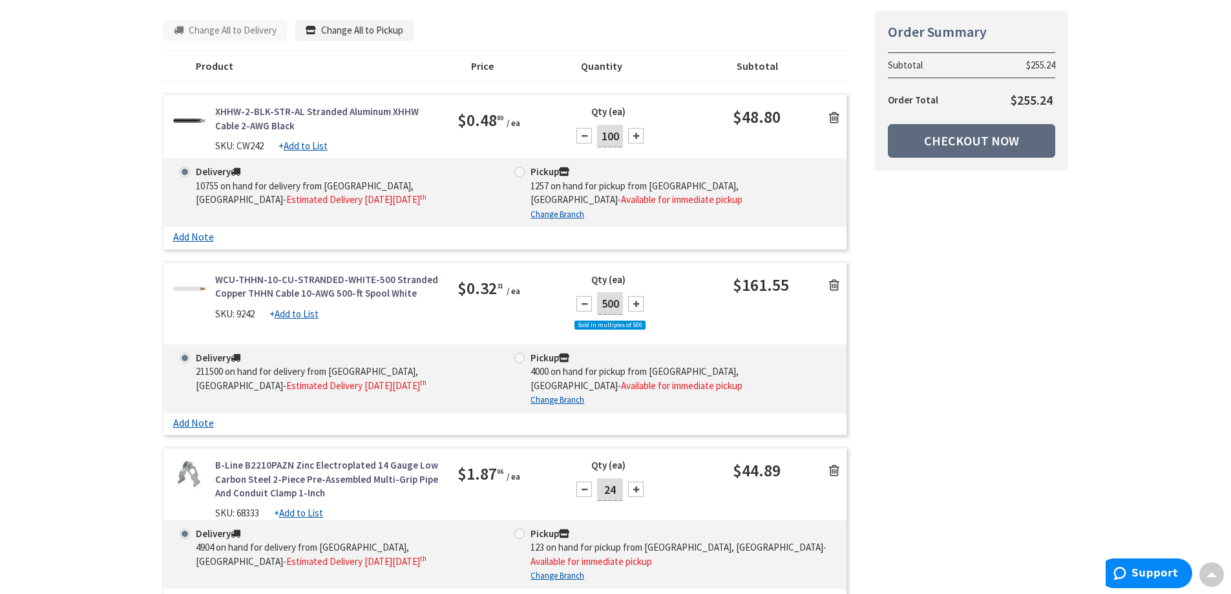
click at [977, 143] on link "Checkout Now" at bounding box center [971, 141] width 167 height 34
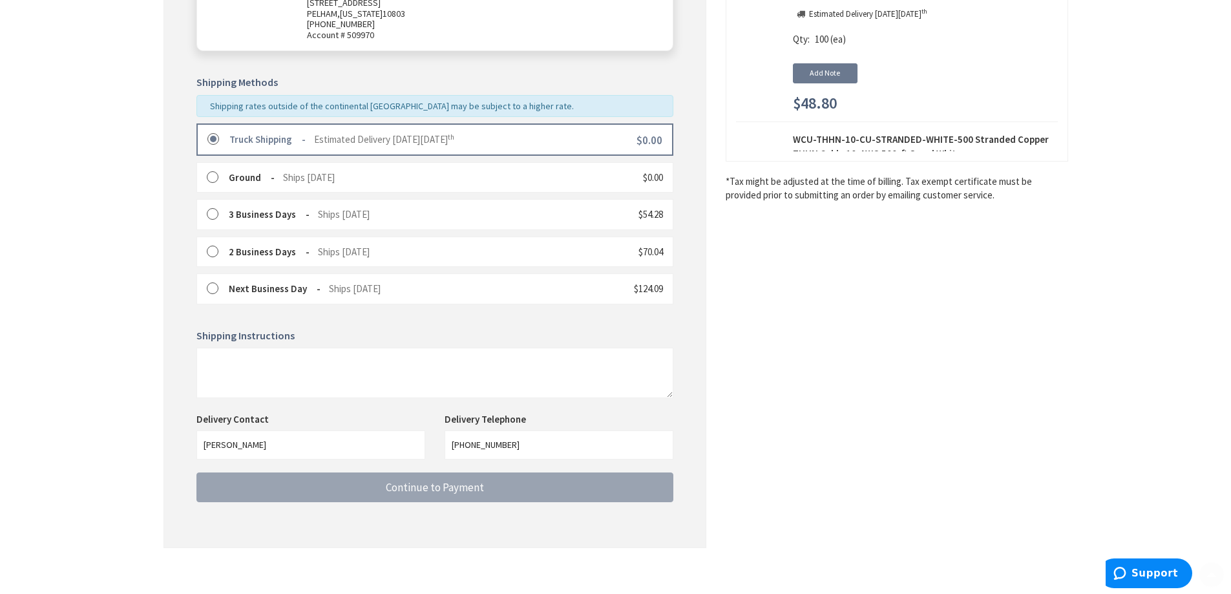
scroll to position [258, 0]
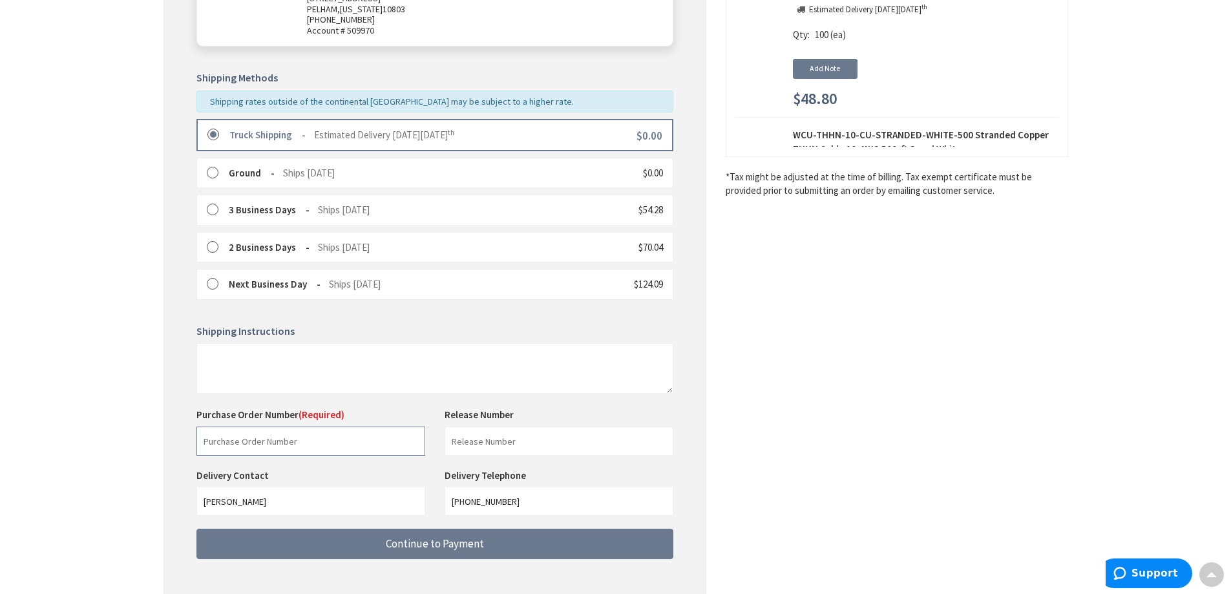
click at [260, 437] on input "text" at bounding box center [310, 440] width 229 height 29
type input "88532"
click at [546, 443] on input "text" at bounding box center [559, 440] width 229 height 29
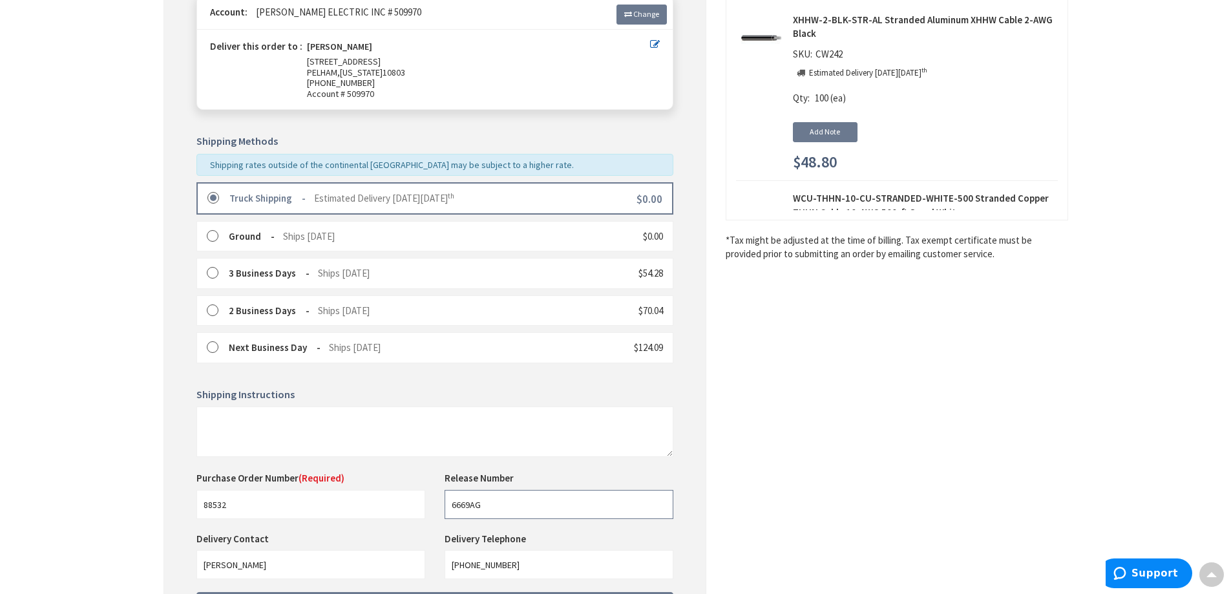
type input "6669AG"
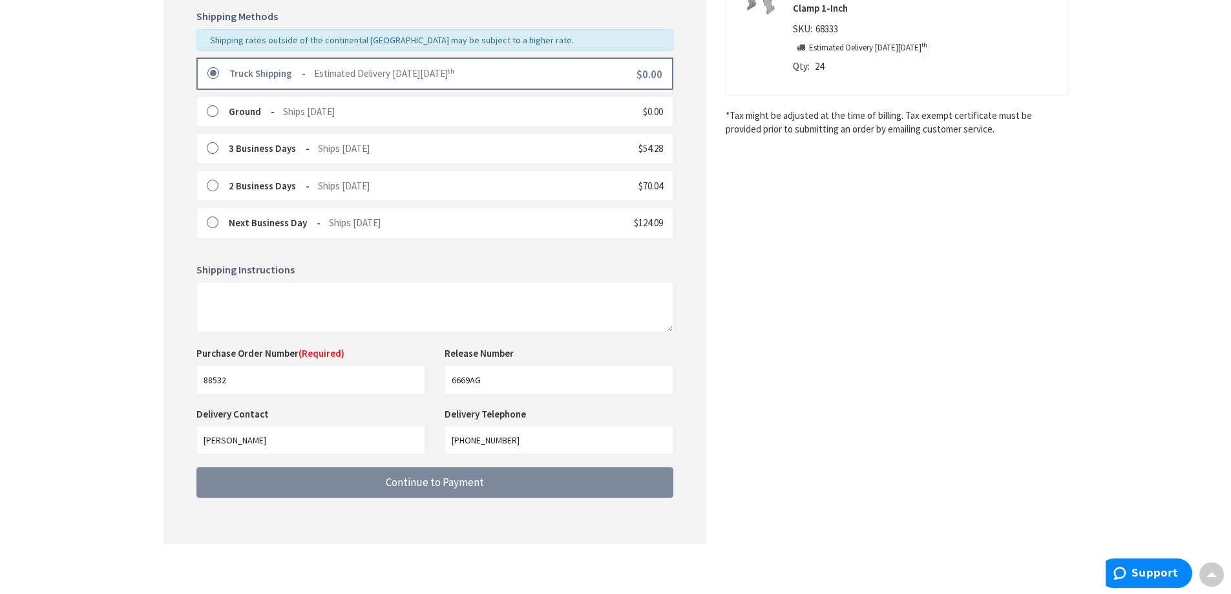
scroll to position [324, 0]
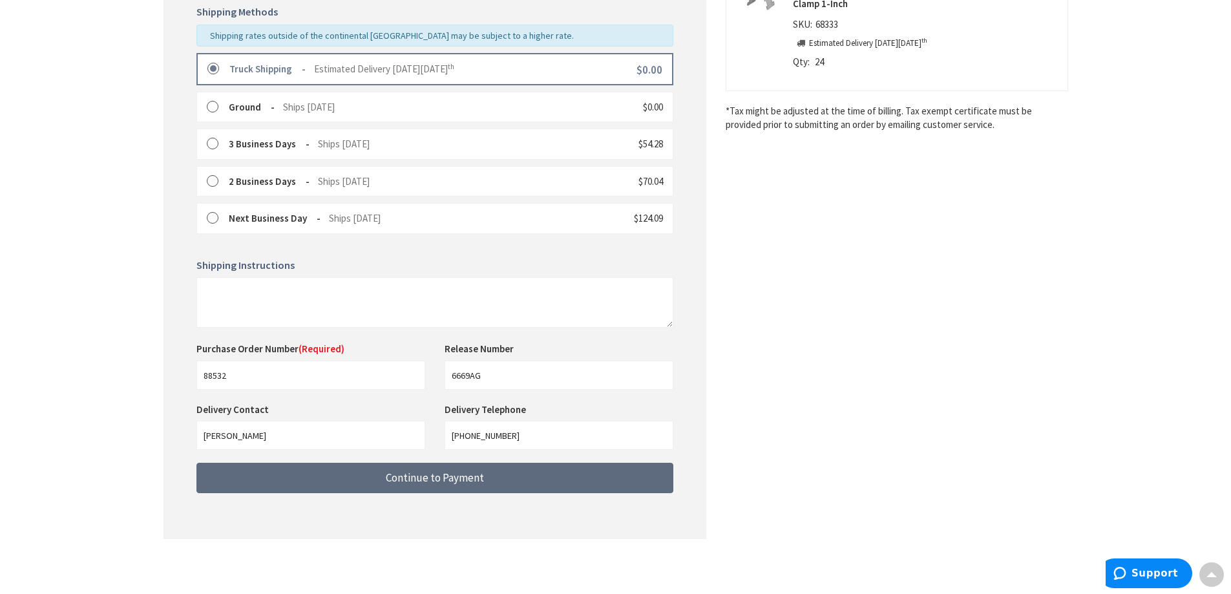
click at [408, 481] on span "Continue to Payment" at bounding box center [435, 477] width 98 height 14
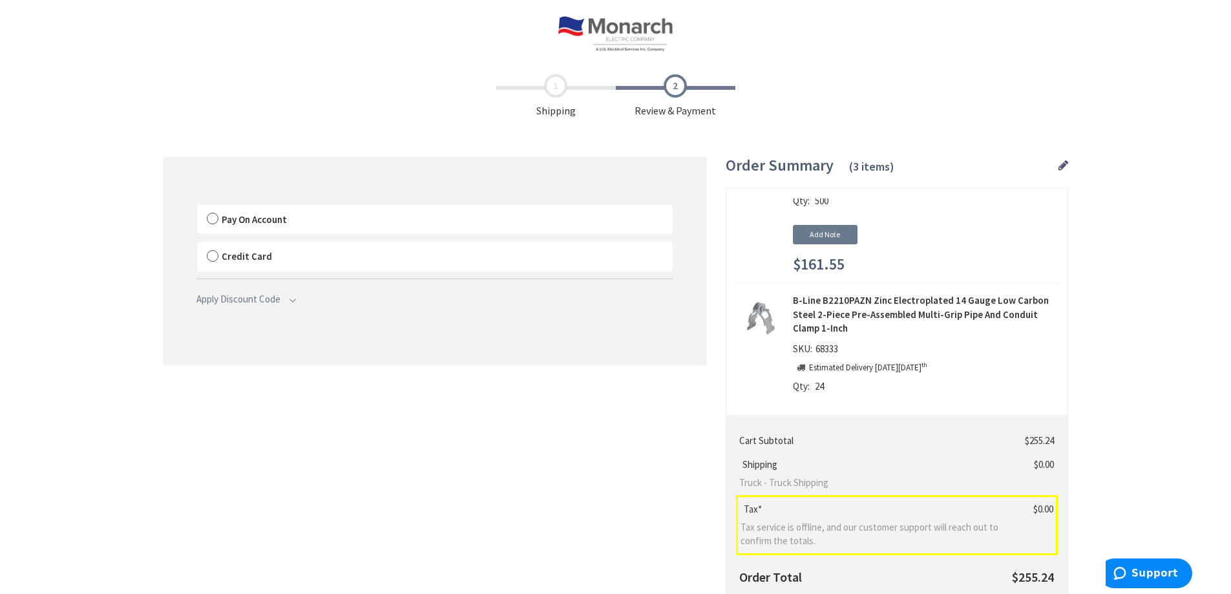
click at [209, 216] on label "Pay On Account" at bounding box center [435, 220] width 476 height 30
click at [197, 207] on input "Pay On Account" at bounding box center [197, 207] width 0 height 0
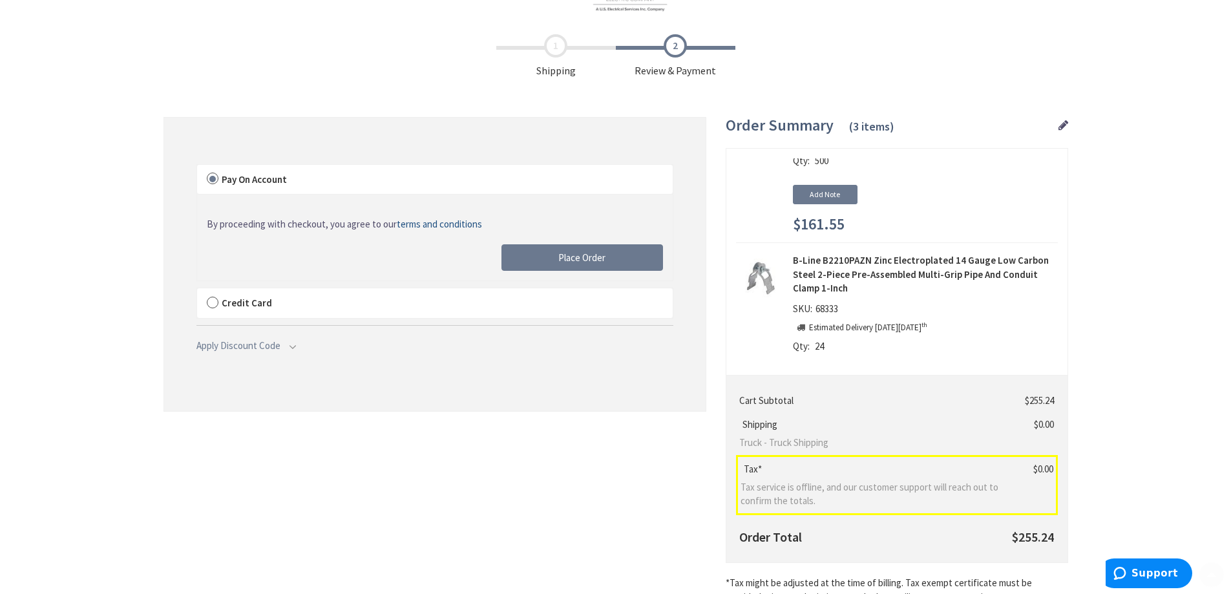
scroll to position [194, 0]
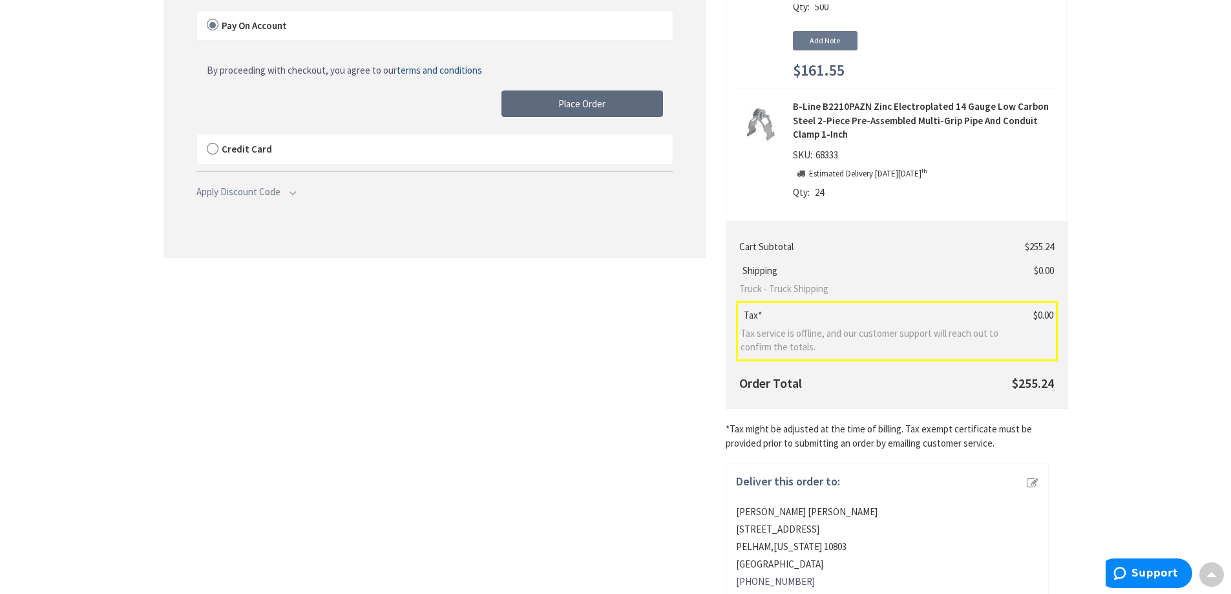
click at [588, 100] on span "Place Order" at bounding box center [581, 104] width 47 height 12
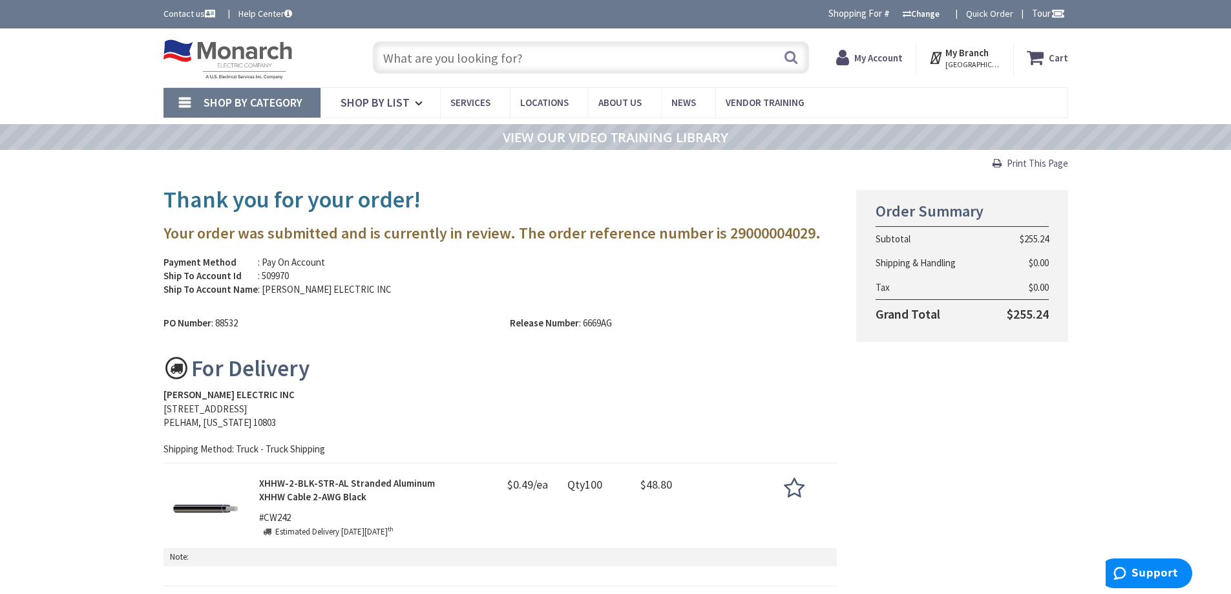
click at [1020, 167] on span "Print This Page" at bounding box center [1037, 163] width 61 height 12
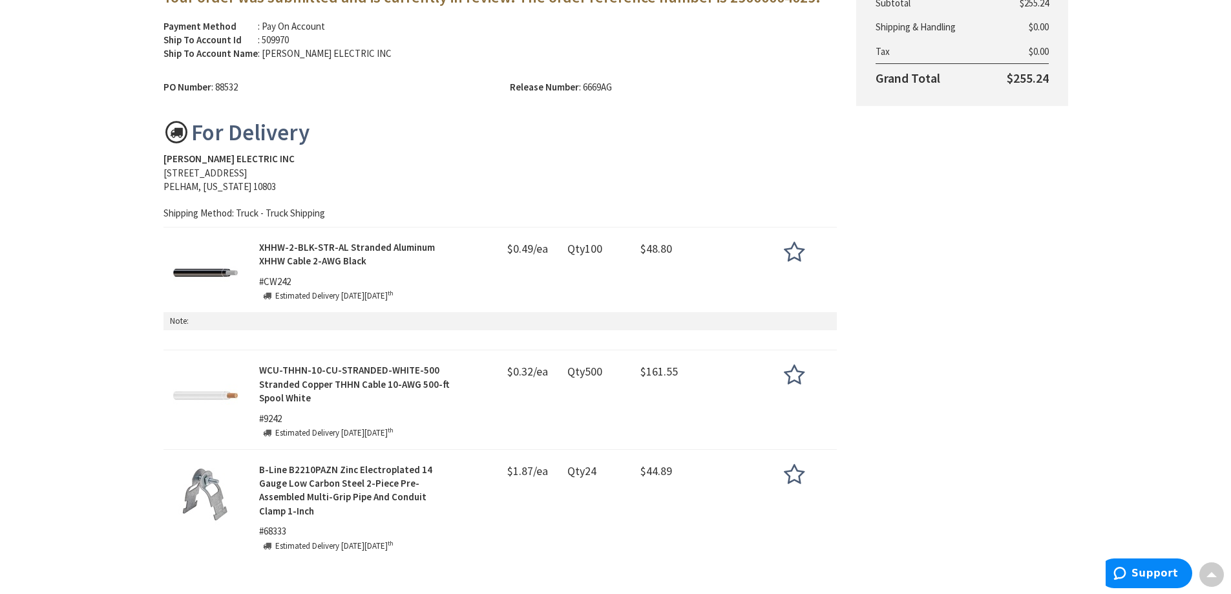
scroll to position [258, 0]
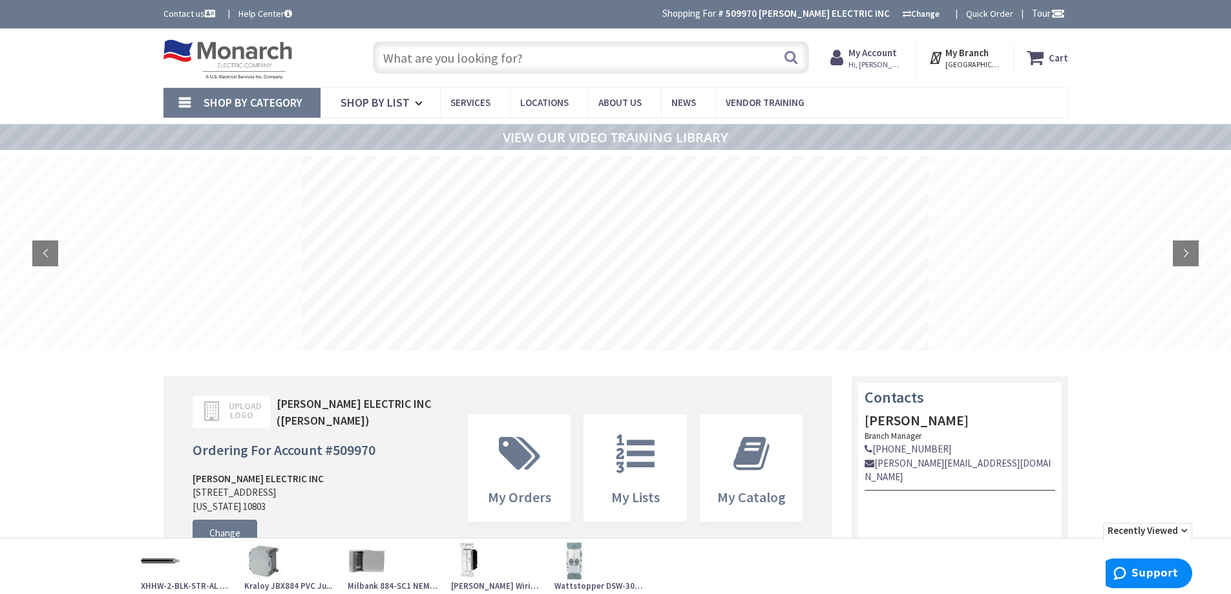
click at [419, 72] on input "text" at bounding box center [591, 57] width 436 height 32
click at [426, 56] on input "text" at bounding box center [591, 57] width 436 height 32
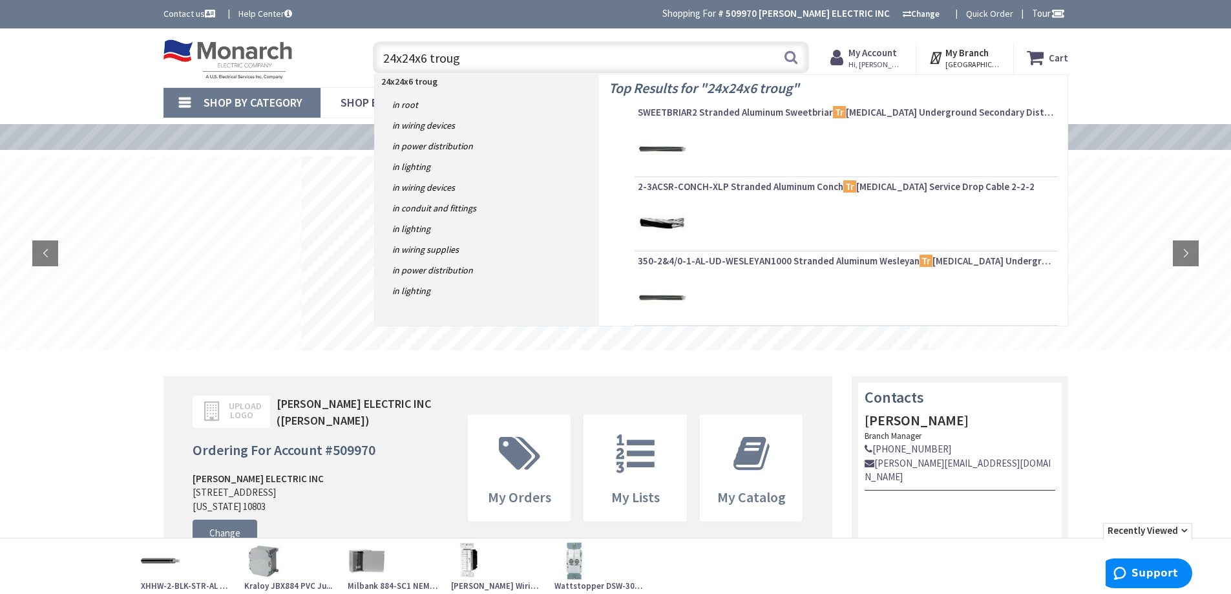
type input "24x24x6 trough"
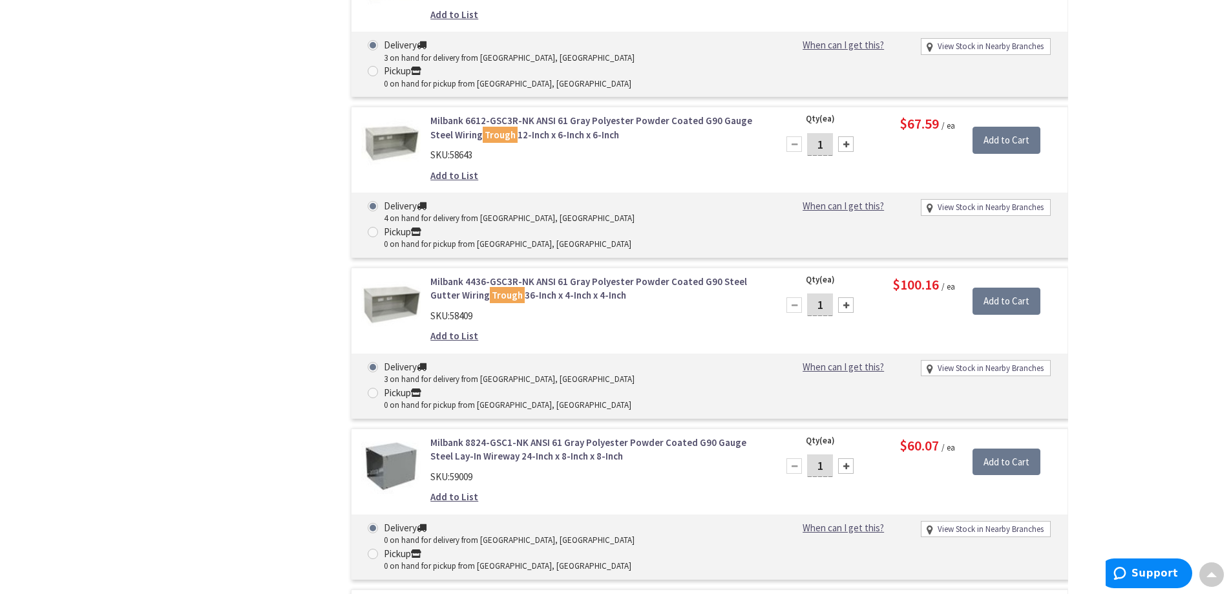
scroll to position [2391, 0]
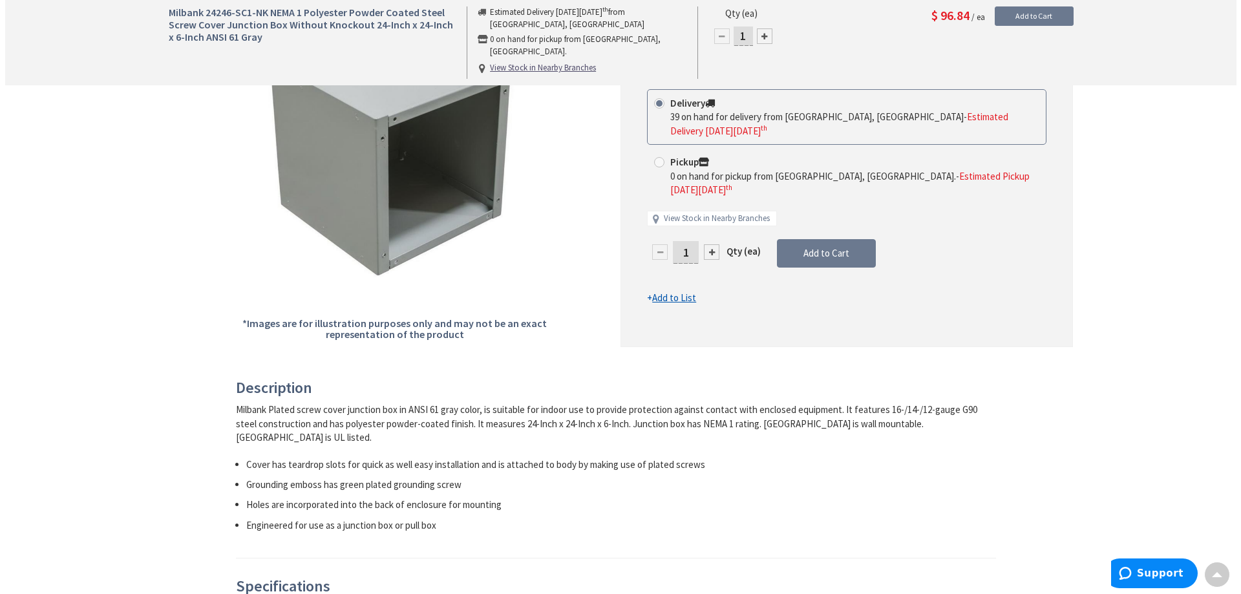
scroll to position [194, 0]
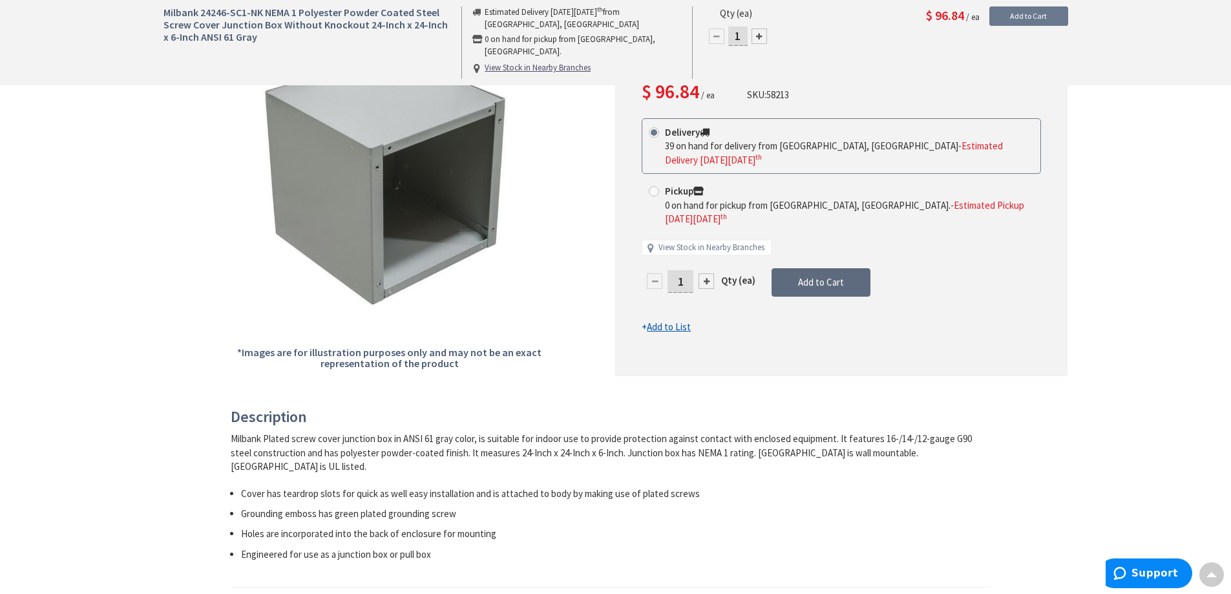
click at [835, 286] on span "Add to Cart" at bounding box center [821, 282] width 46 height 12
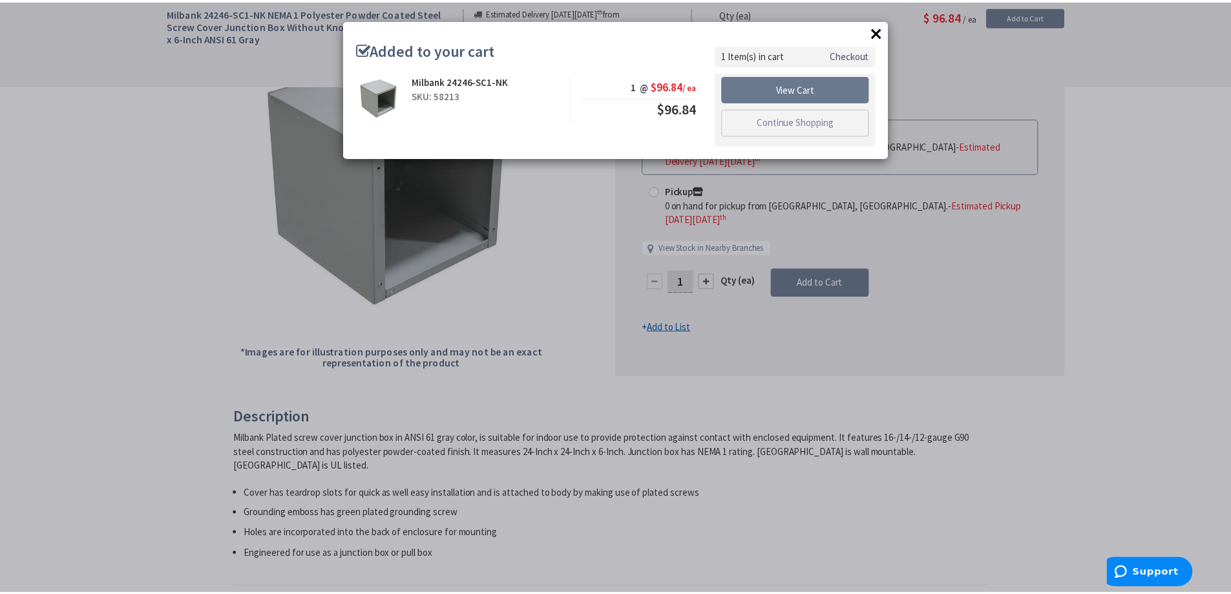
scroll to position [0, 0]
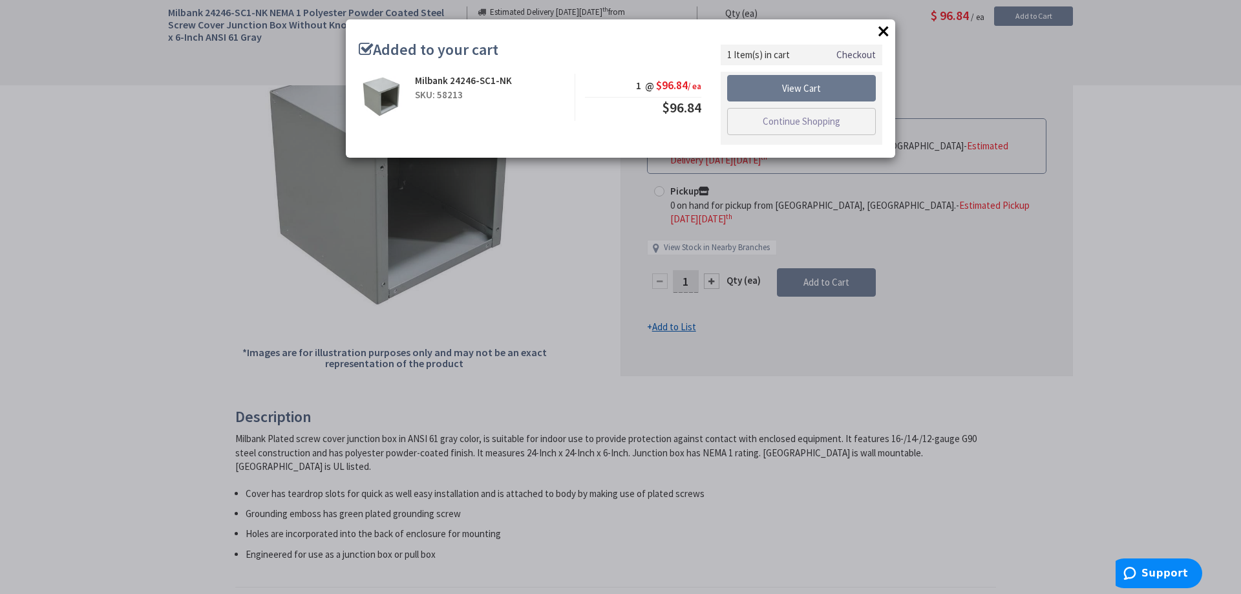
click at [888, 28] on button "×" at bounding box center [883, 30] width 19 height 19
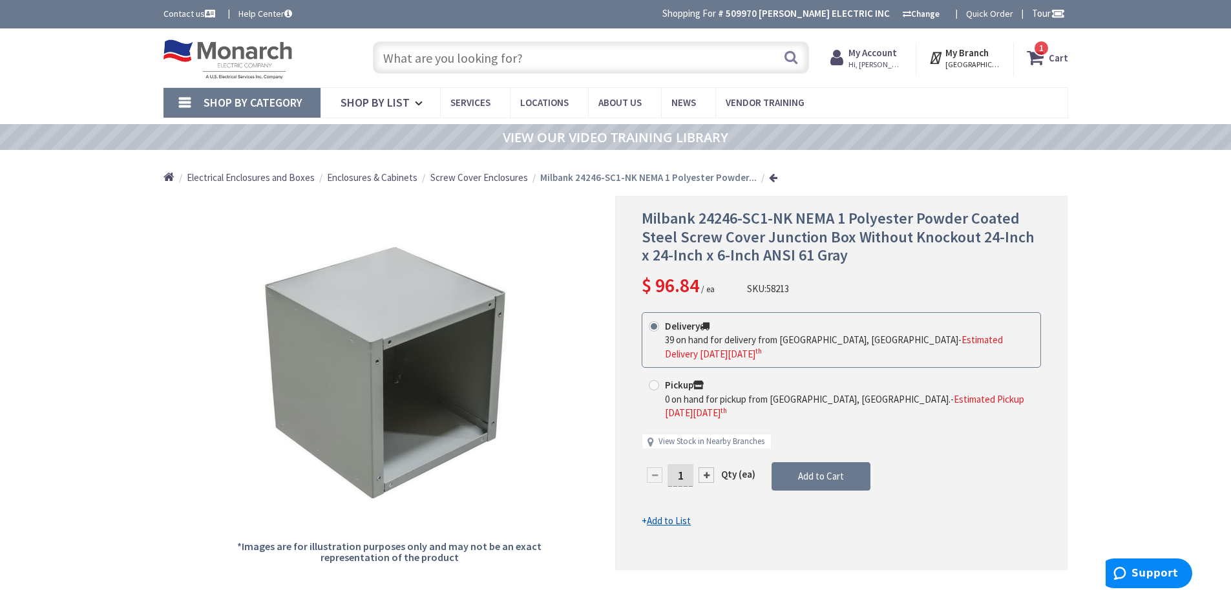
click at [548, 59] on input "text" at bounding box center [591, 57] width 436 height 32
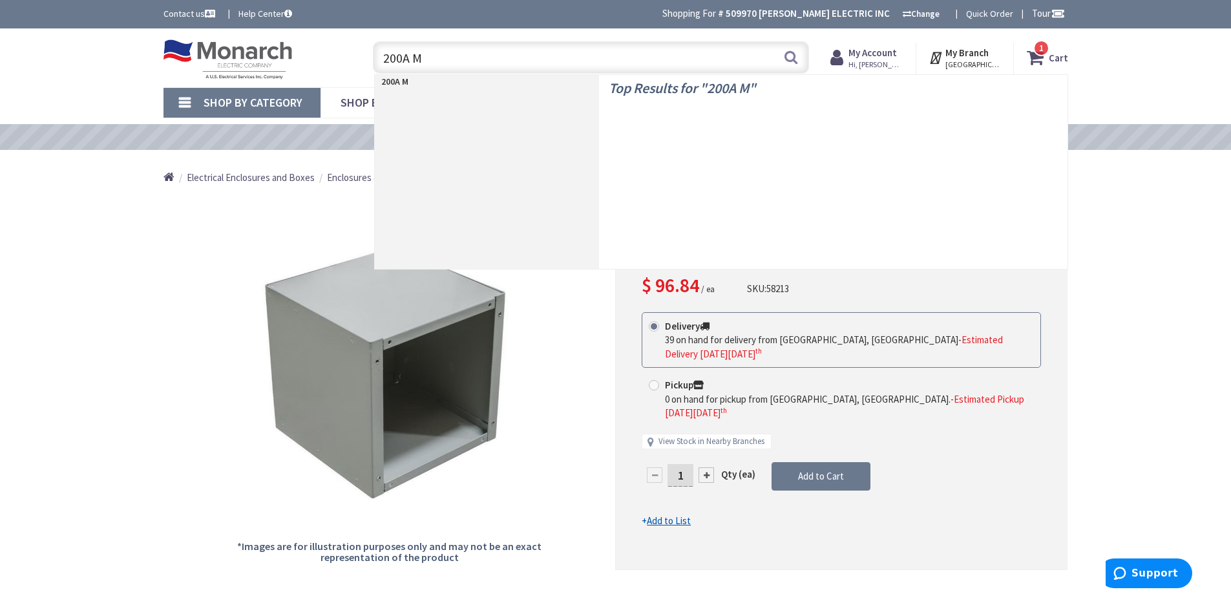
type input "200A MC"
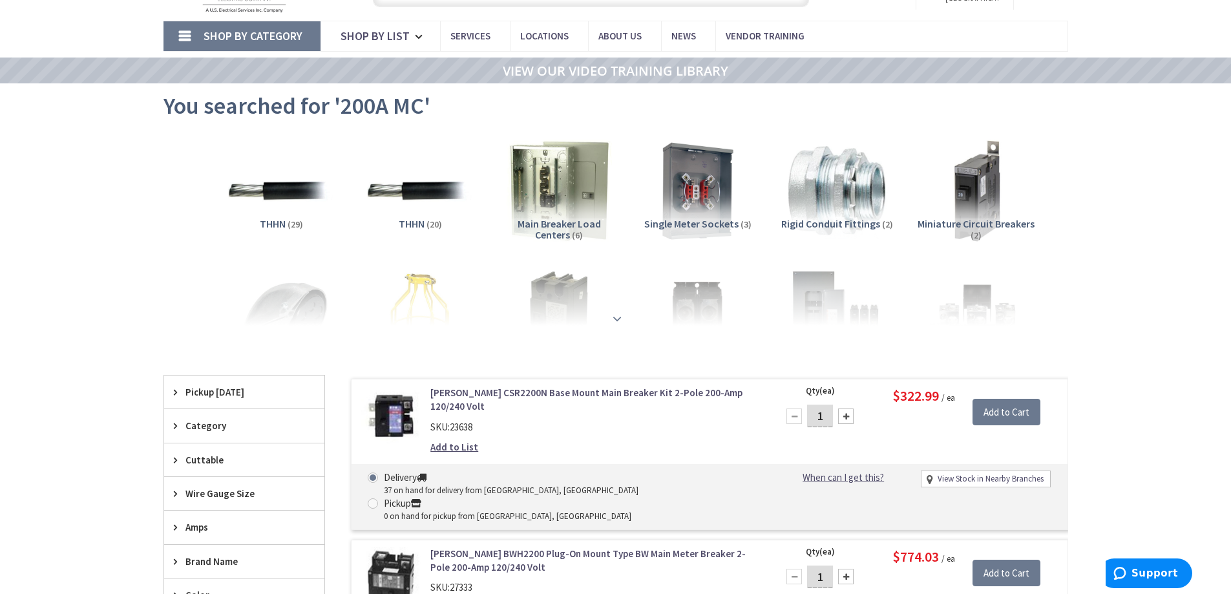
click at [613, 319] on strong at bounding box center [617, 315] width 16 height 14
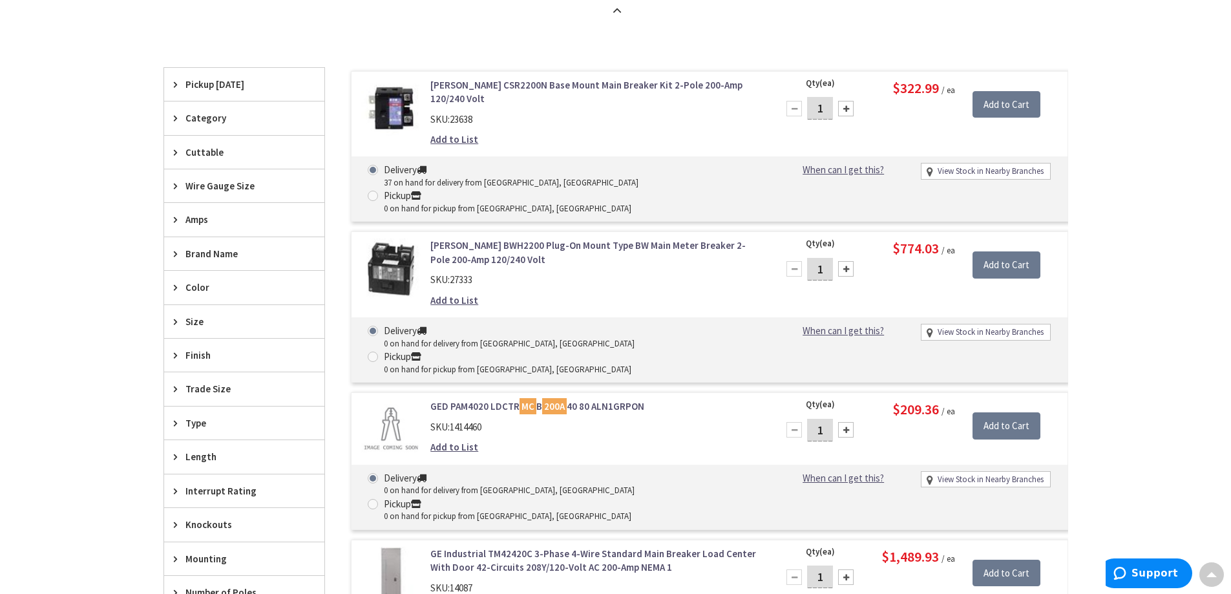
scroll to position [583, 0]
